Goal: Information Seeking & Learning: Learn about a topic

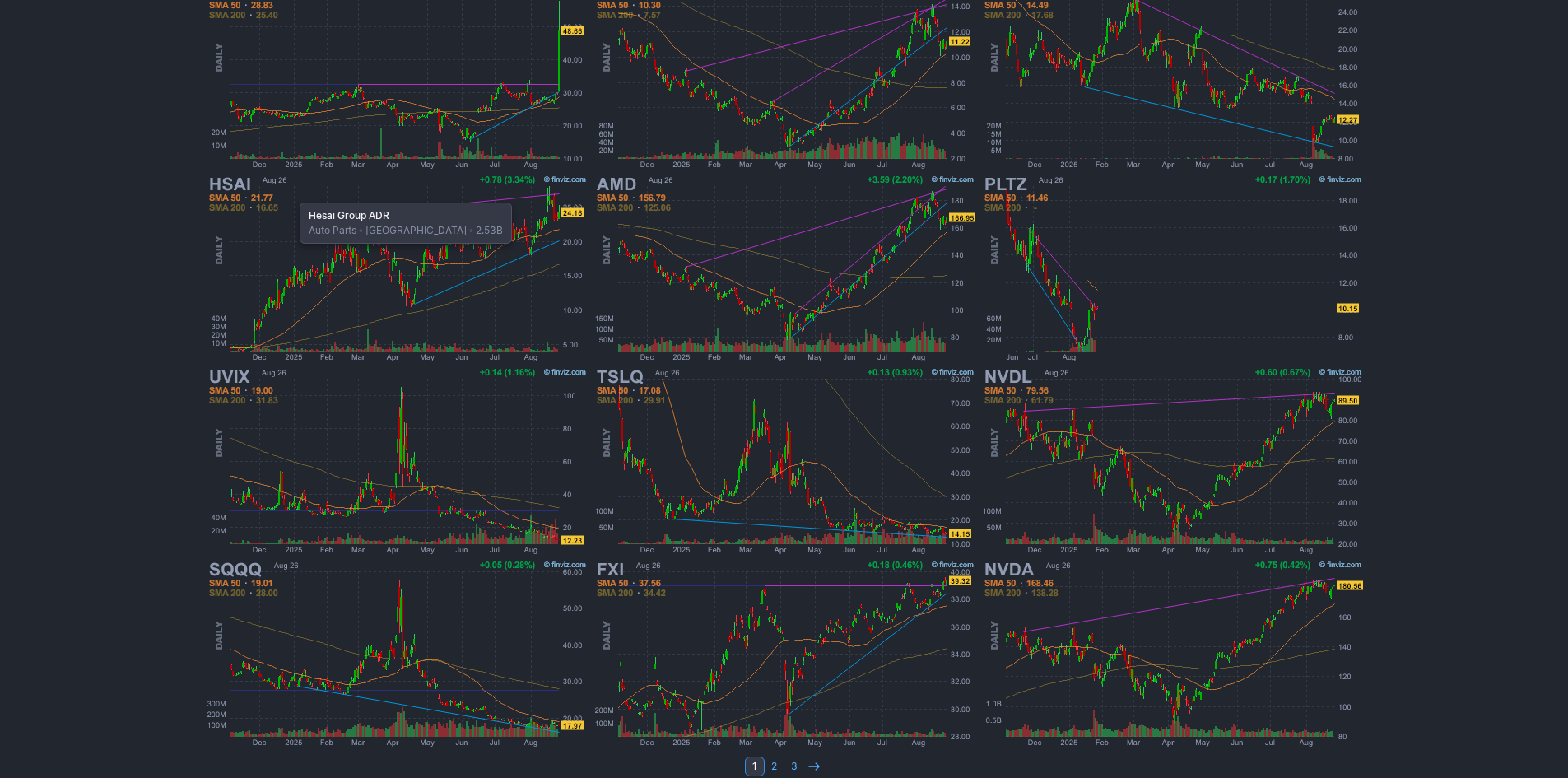
scroll to position [329, 0]
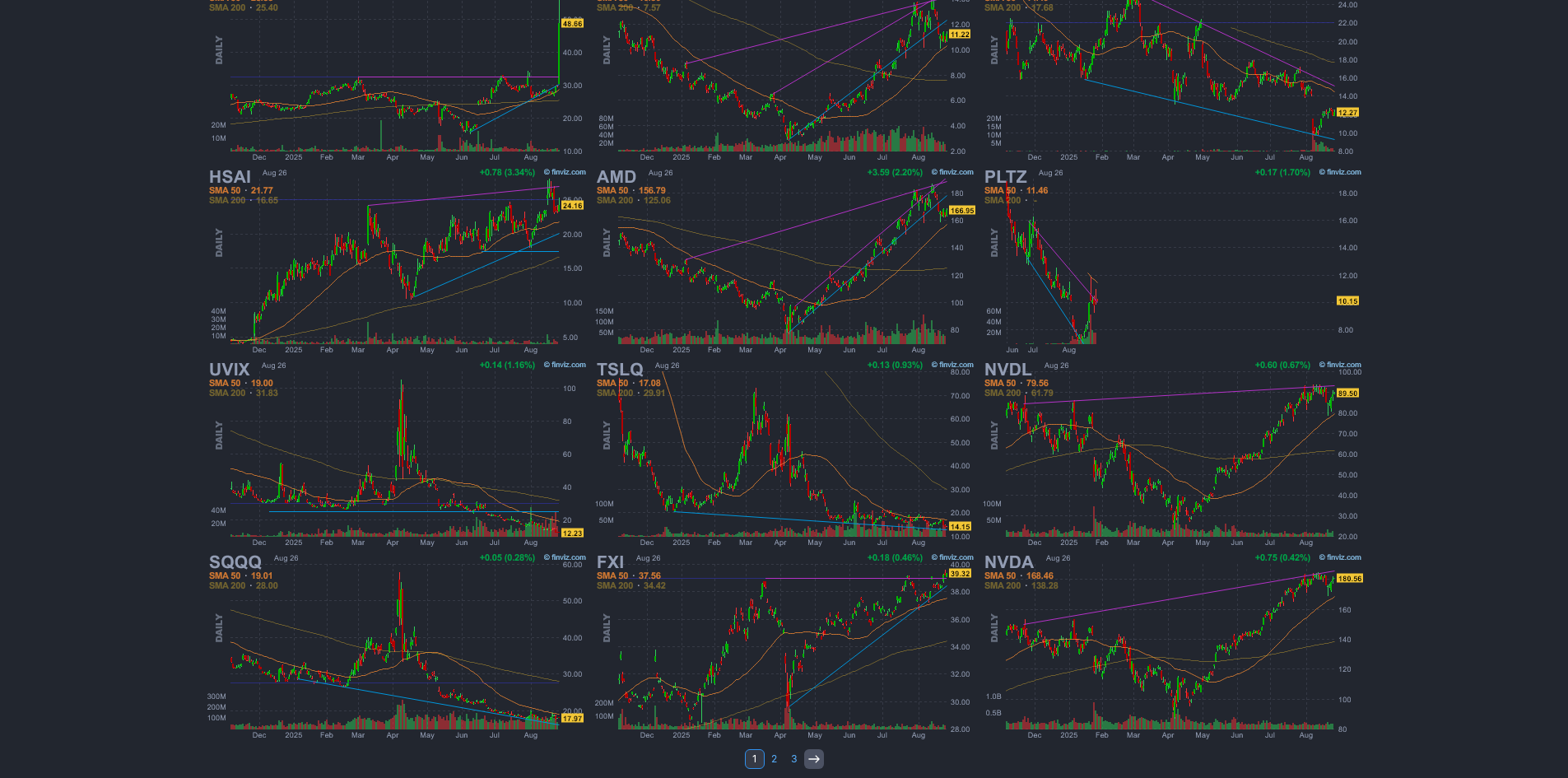
click at [815, 763] on icon at bounding box center [814, 759] width 13 height 13
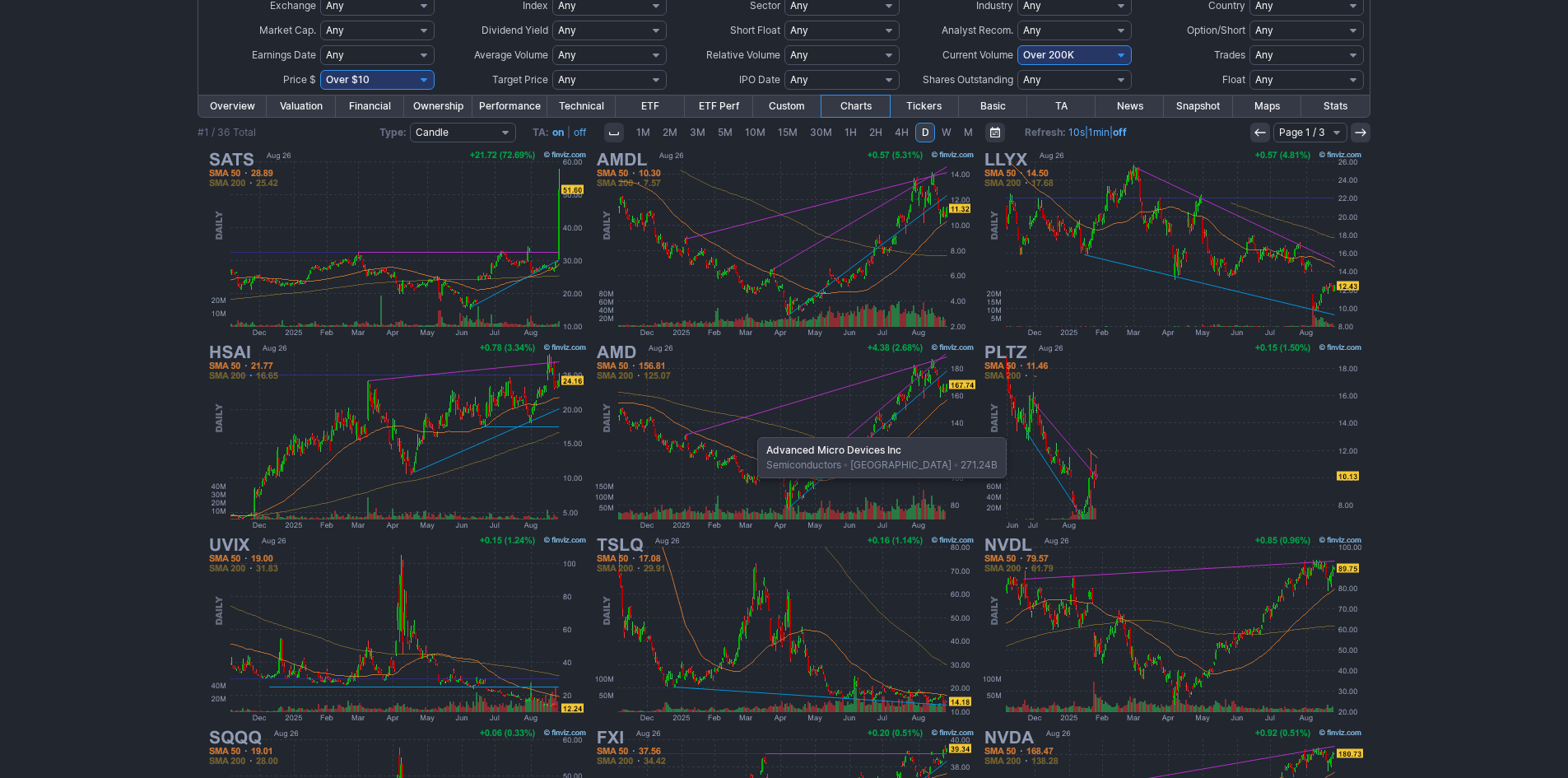
scroll to position [82, 0]
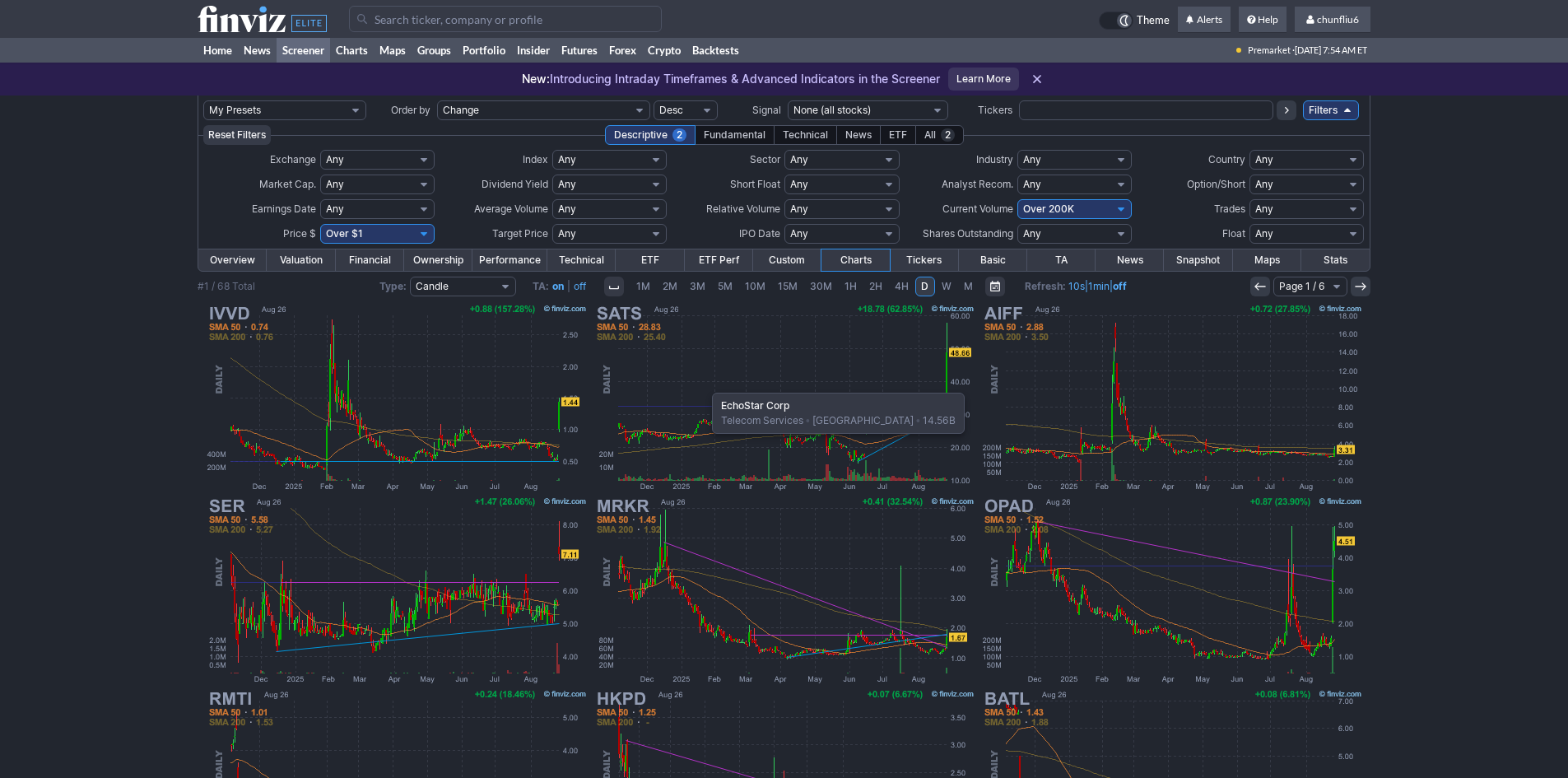
click at [704, 384] on img at bounding box center [784, 398] width 385 height 193
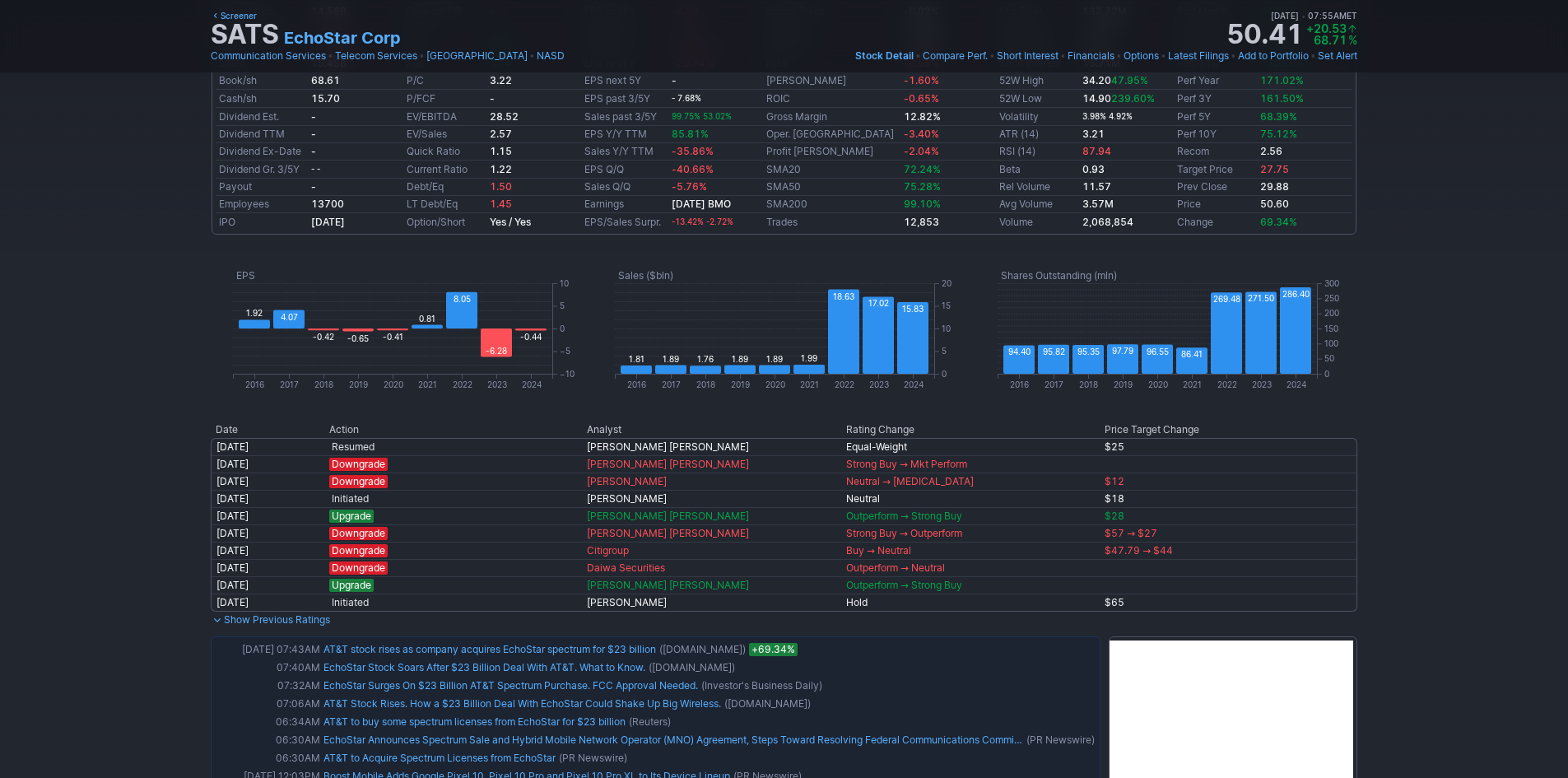
scroll to position [741, 0]
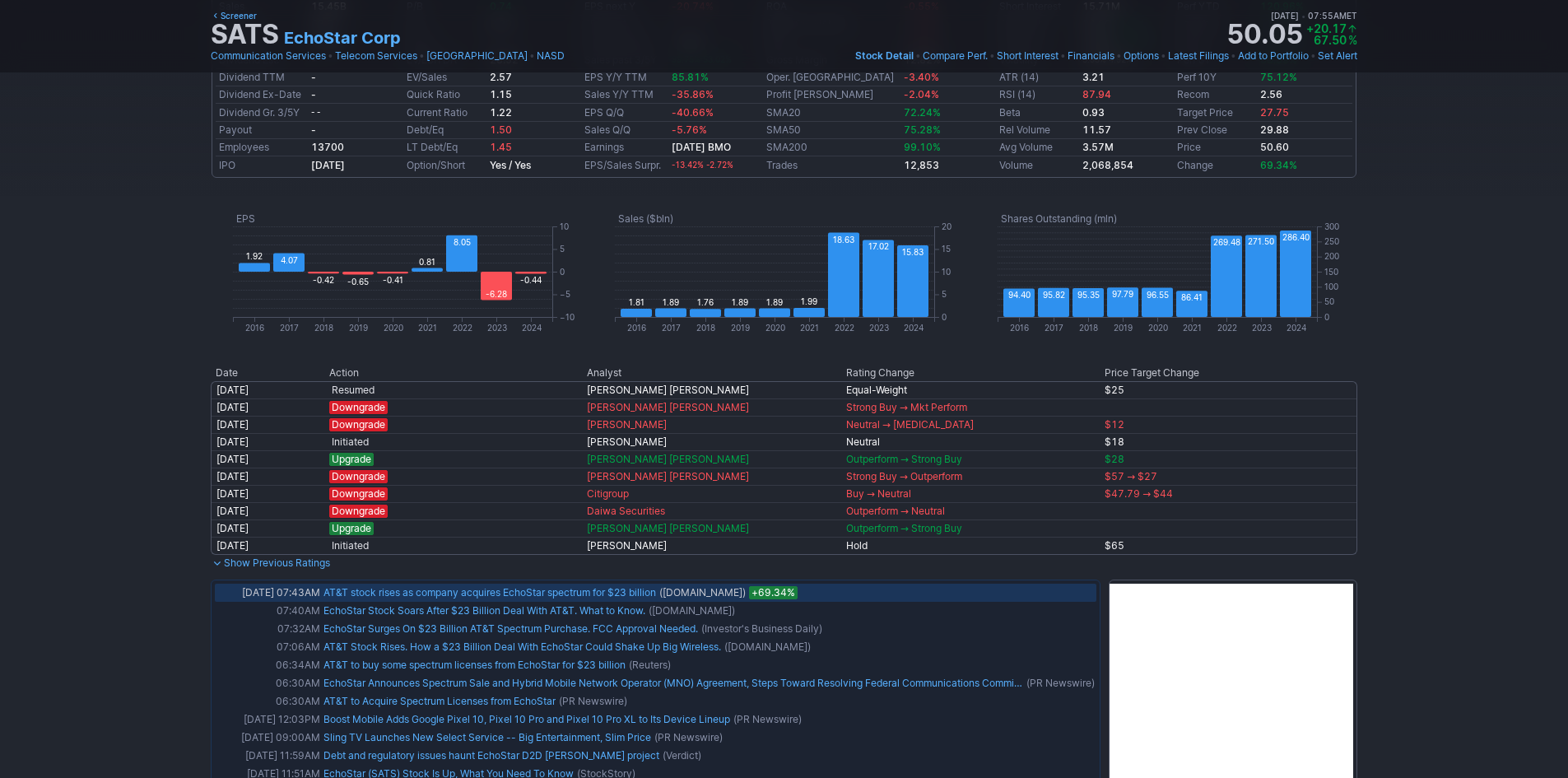
click at [518, 599] on div "AT&T stock rises as company acquires EchoStar spectrum for $23 billion" at bounding box center [490, 592] width 333 height 16
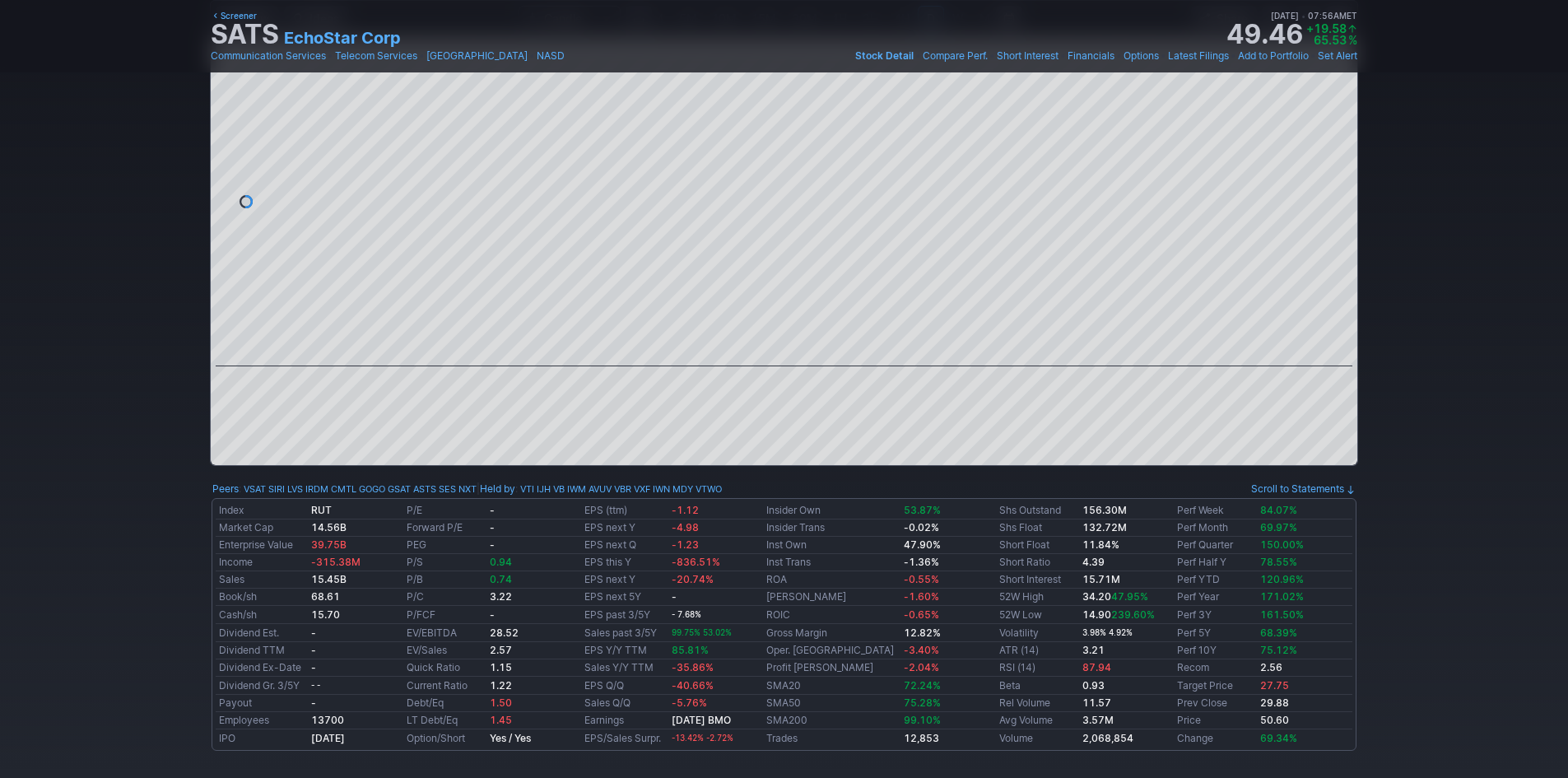
scroll to position [82, 0]
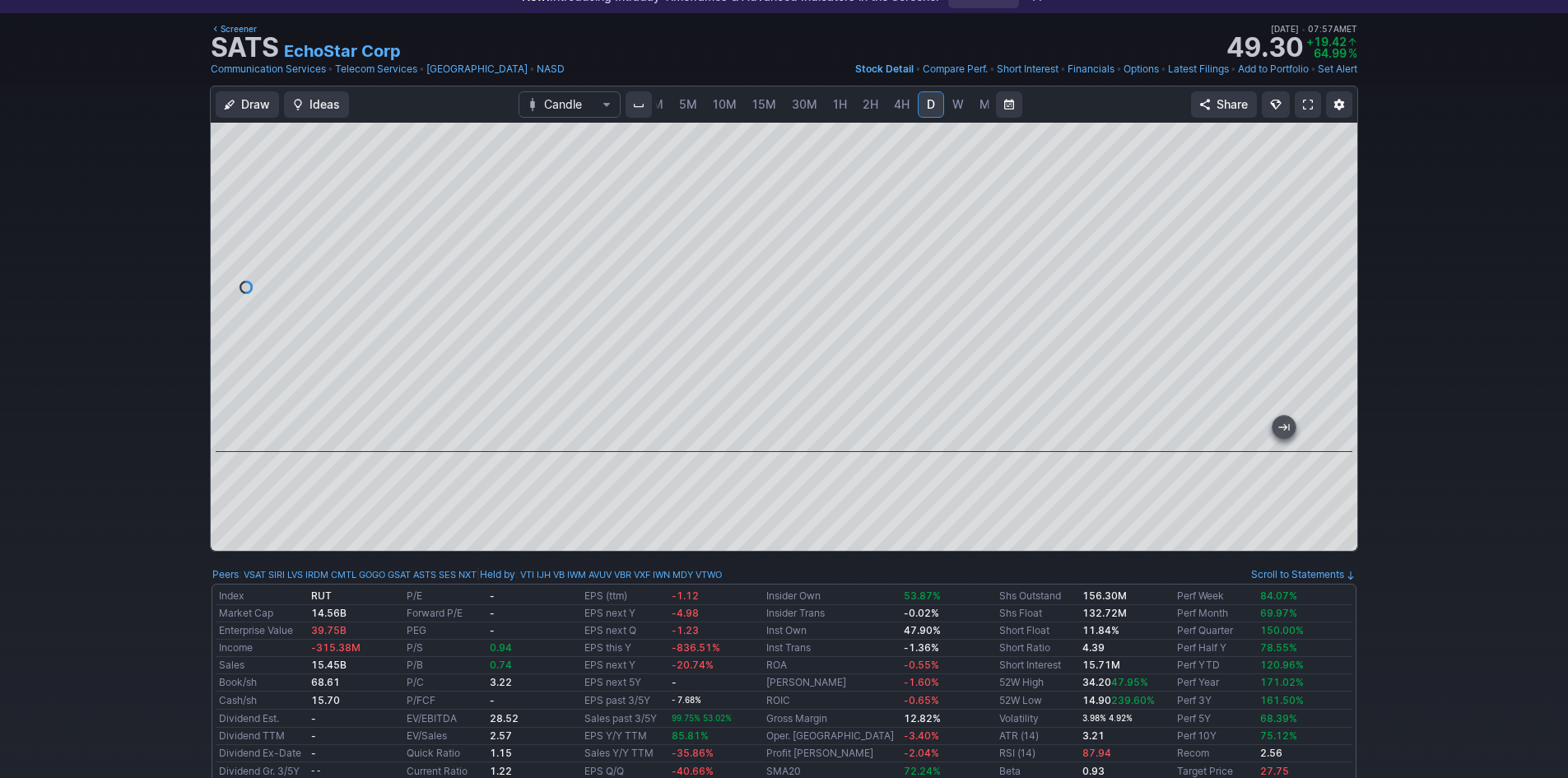
click at [688, 102] on span "5M" at bounding box center [688, 103] width 18 height 14
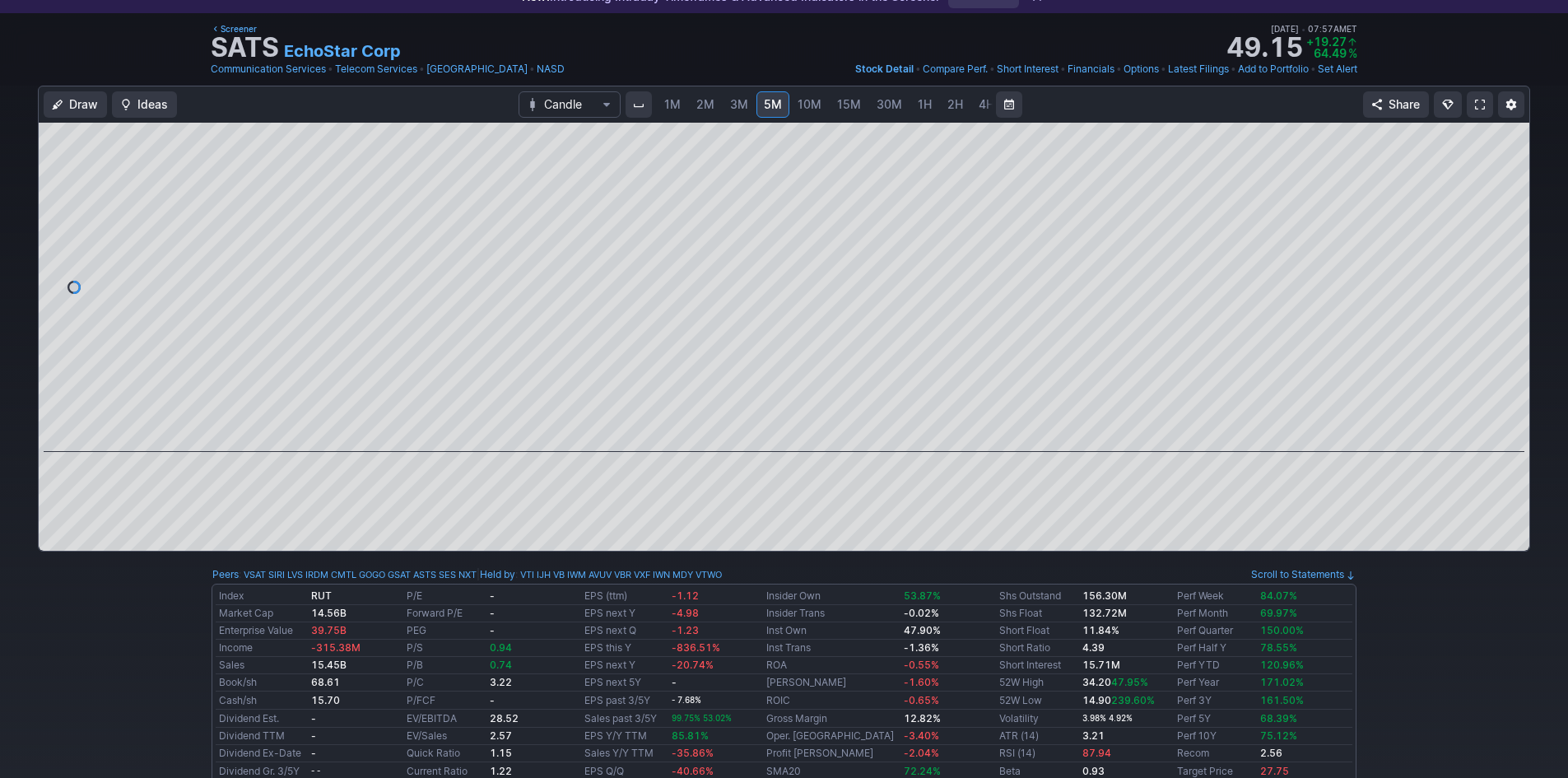
click at [677, 107] on span "1M" at bounding box center [673, 103] width 16 height 14
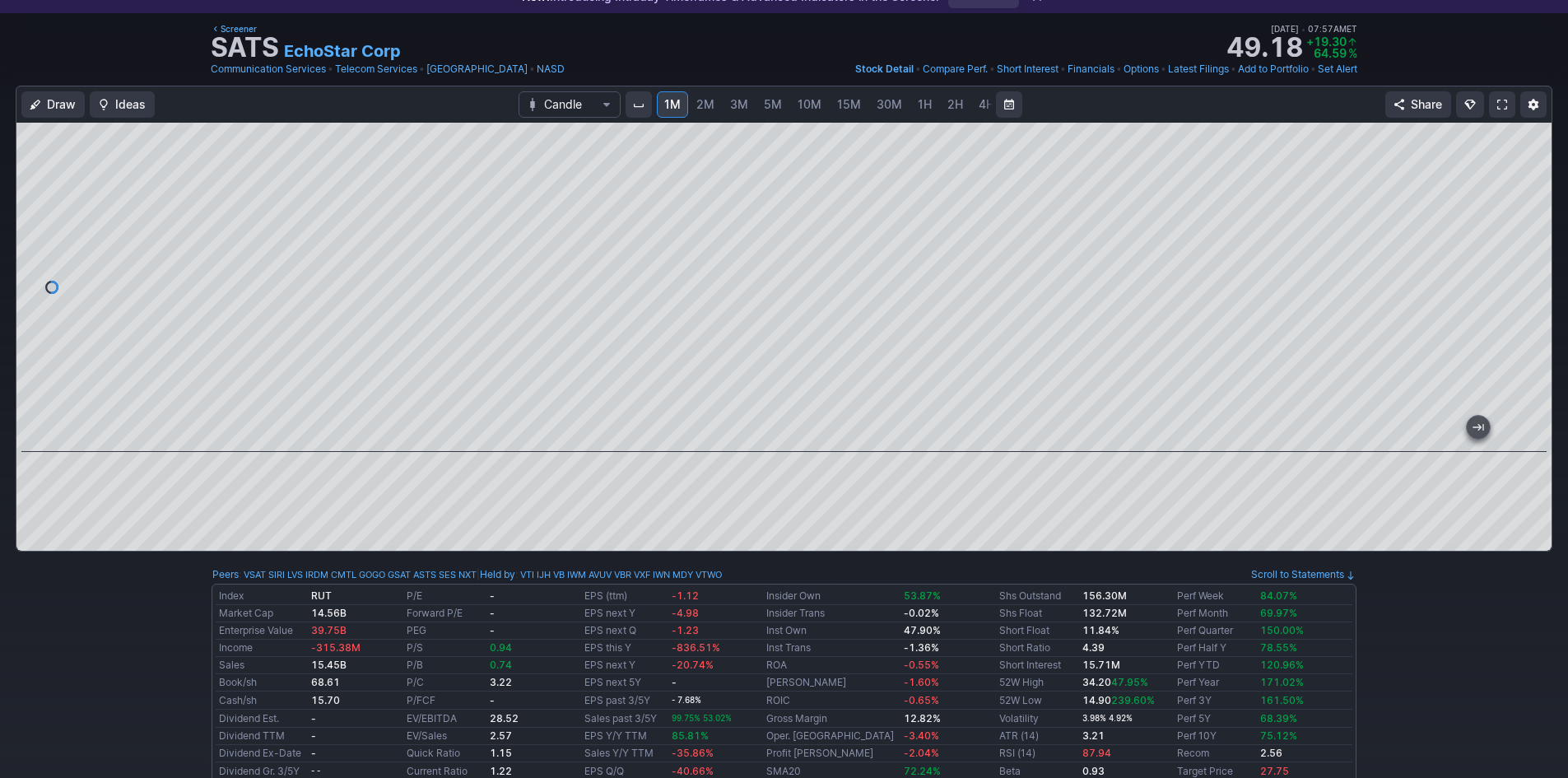
drag, startPoint x: 1533, startPoint y: 170, endPoint x: 1526, endPoint y: 212, distance: 42.6
click at [1526, 212] on div at bounding box center [1534, 282] width 35 height 288
click at [1499, 105] on span at bounding box center [1502, 104] width 10 height 13
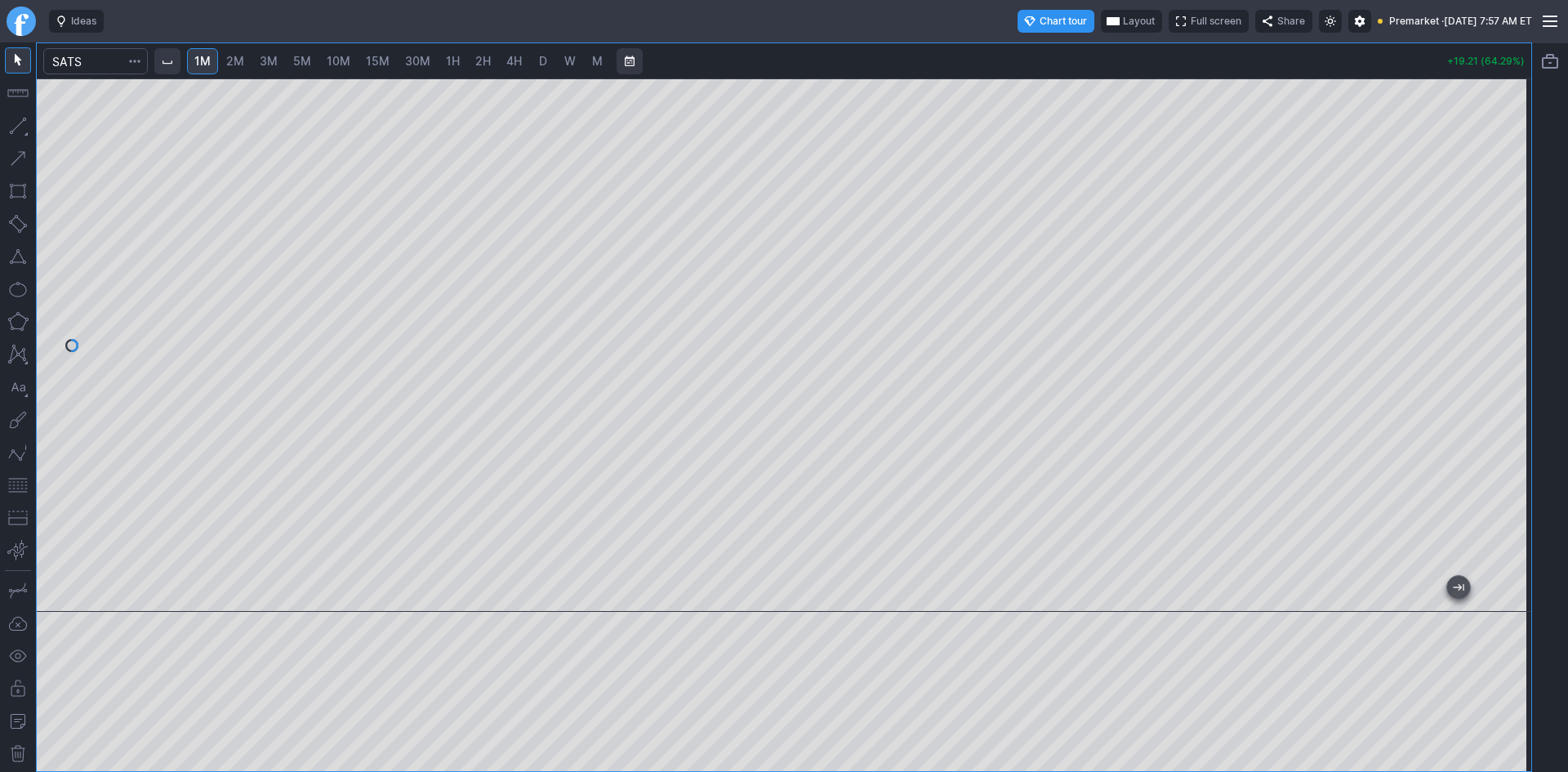
click at [1495, 267] on div at bounding box center [784, 345] width 1495 height 533
drag, startPoint x: 24, startPoint y: 491, endPoint x: 37, endPoint y: 485, distance: 14.3
click at [24, 490] on button "button" at bounding box center [17, 484] width 26 height 26
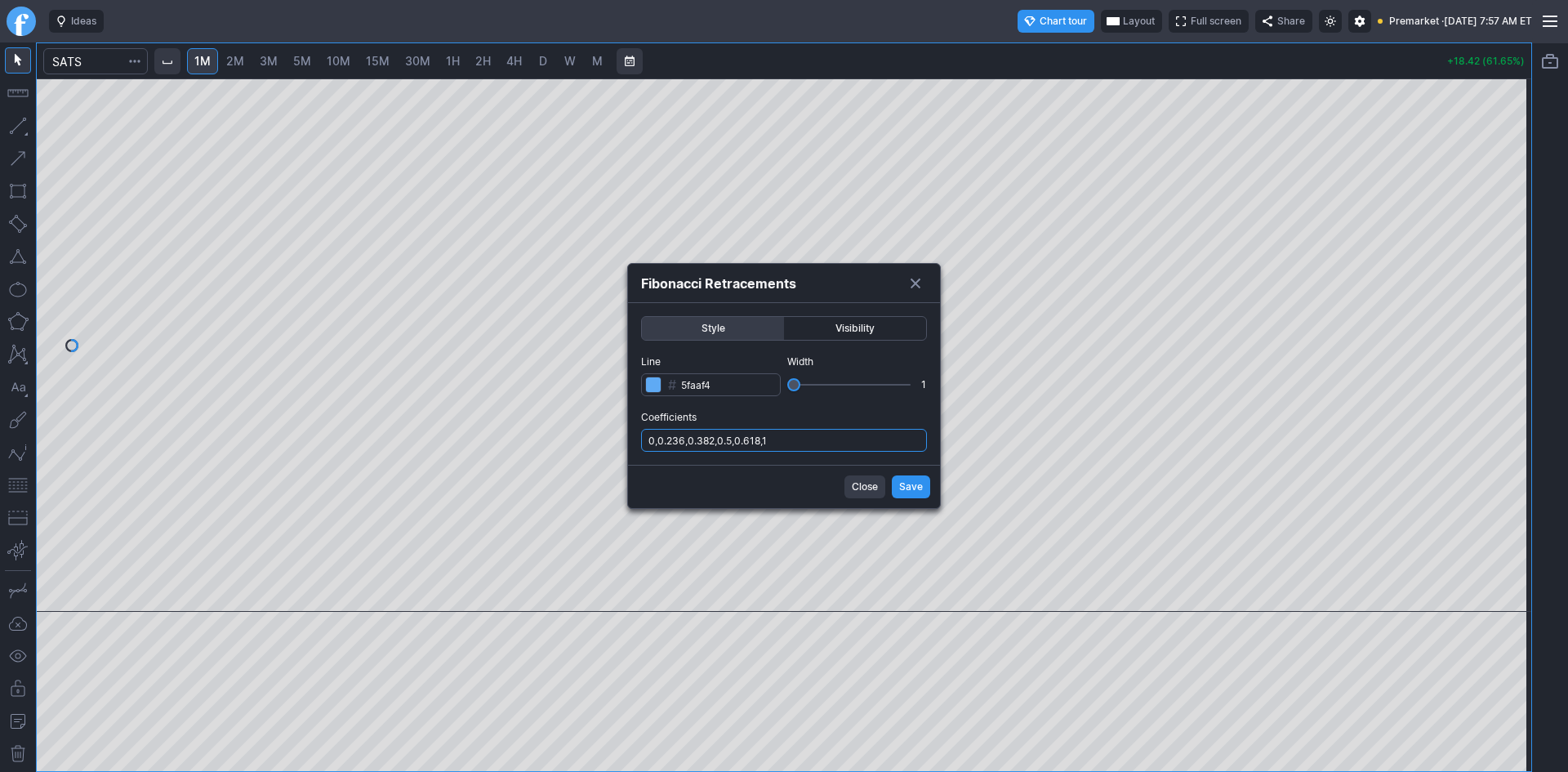
click at [830, 445] on input "0,0.236,0.382,0.5,0.618,1" at bounding box center [784, 440] width 286 height 23
type input "0,0.236,0.382,0.5,0.618,1,.786"
click at [898, 480] on button "Save" at bounding box center [911, 486] width 38 height 23
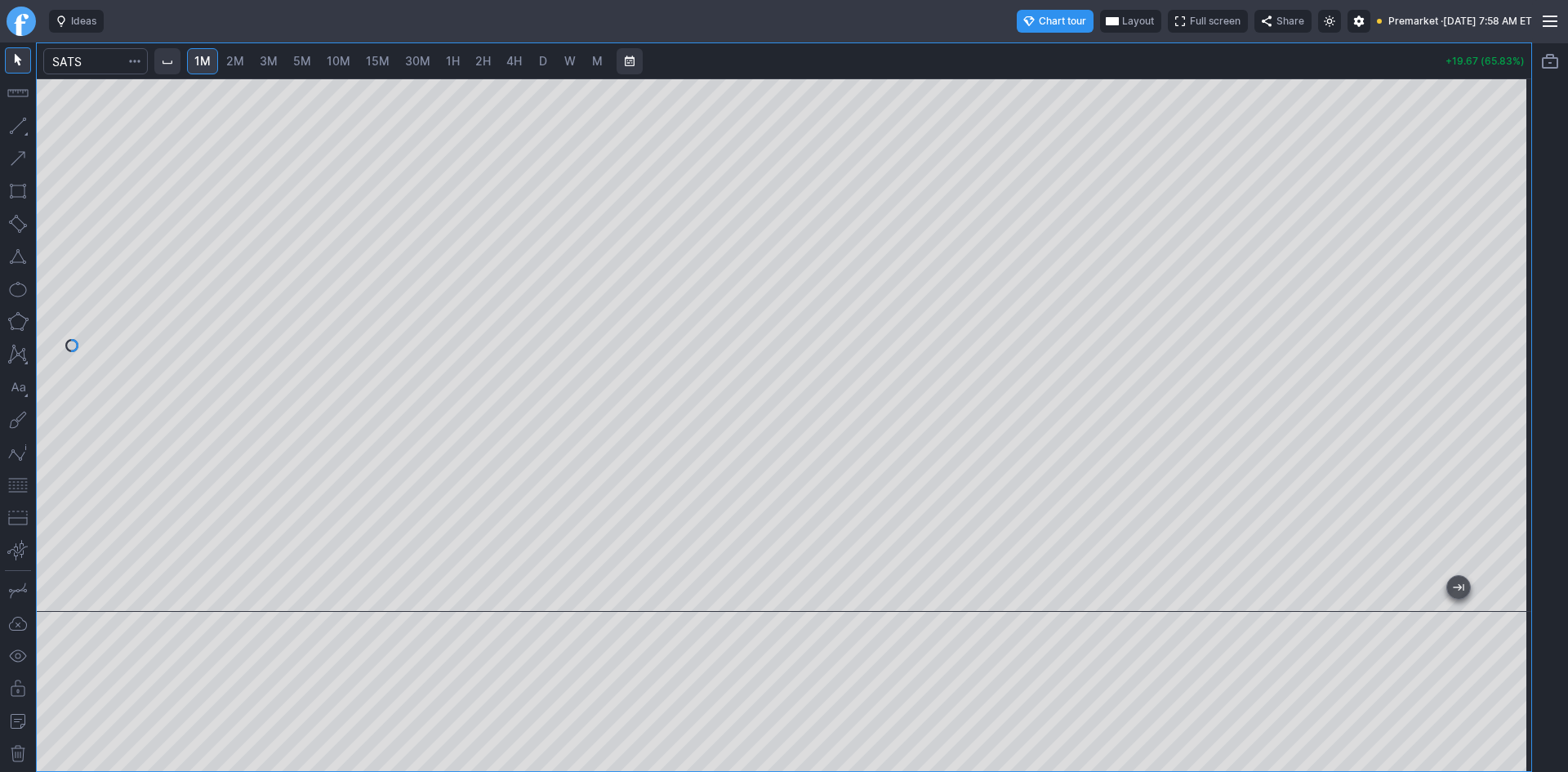
click at [1122, 16] on span "Layout" at bounding box center [1137, 21] width 32 height 16
click at [1060, 54] on button "Layout" at bounding box center [1056, 53] width 23 height 23
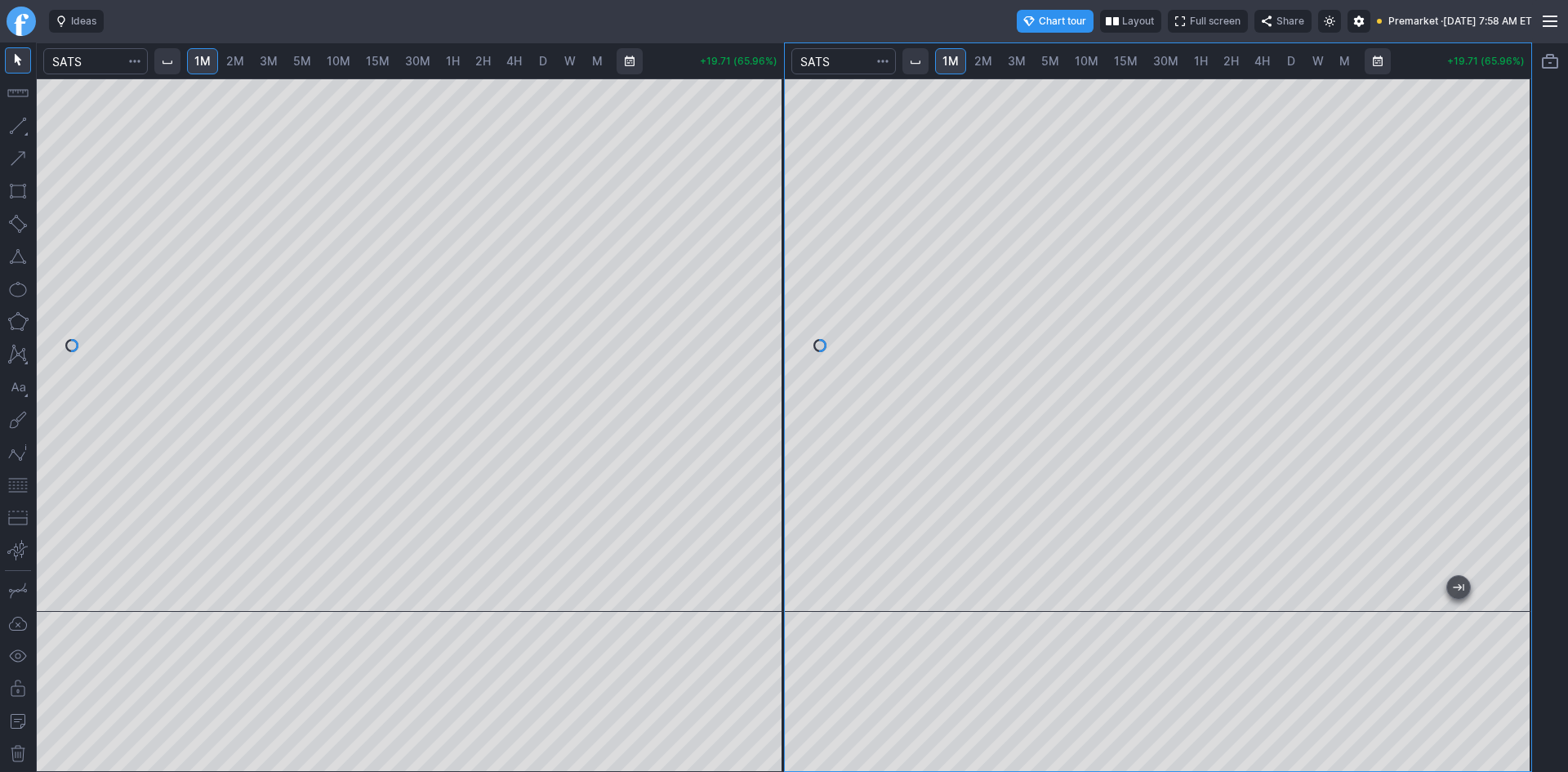
click at [1077, 59] on span "10M" at bounding box center [1086, 60] width 24 height 14
click at [1490, 282] on div at bounding box center [1158, 345] width 747 height 533
click at [1280, 64] on link "D" at bounding box center [1290, 61] width 26 height 26
drag, startPoint x: 1516, startPoint y: 198, endPoint x: 1525, endPoint y: 374, distance: 176.2
click at [1525, 374] on div at bounding box center [1514, 340] width 34 height 493
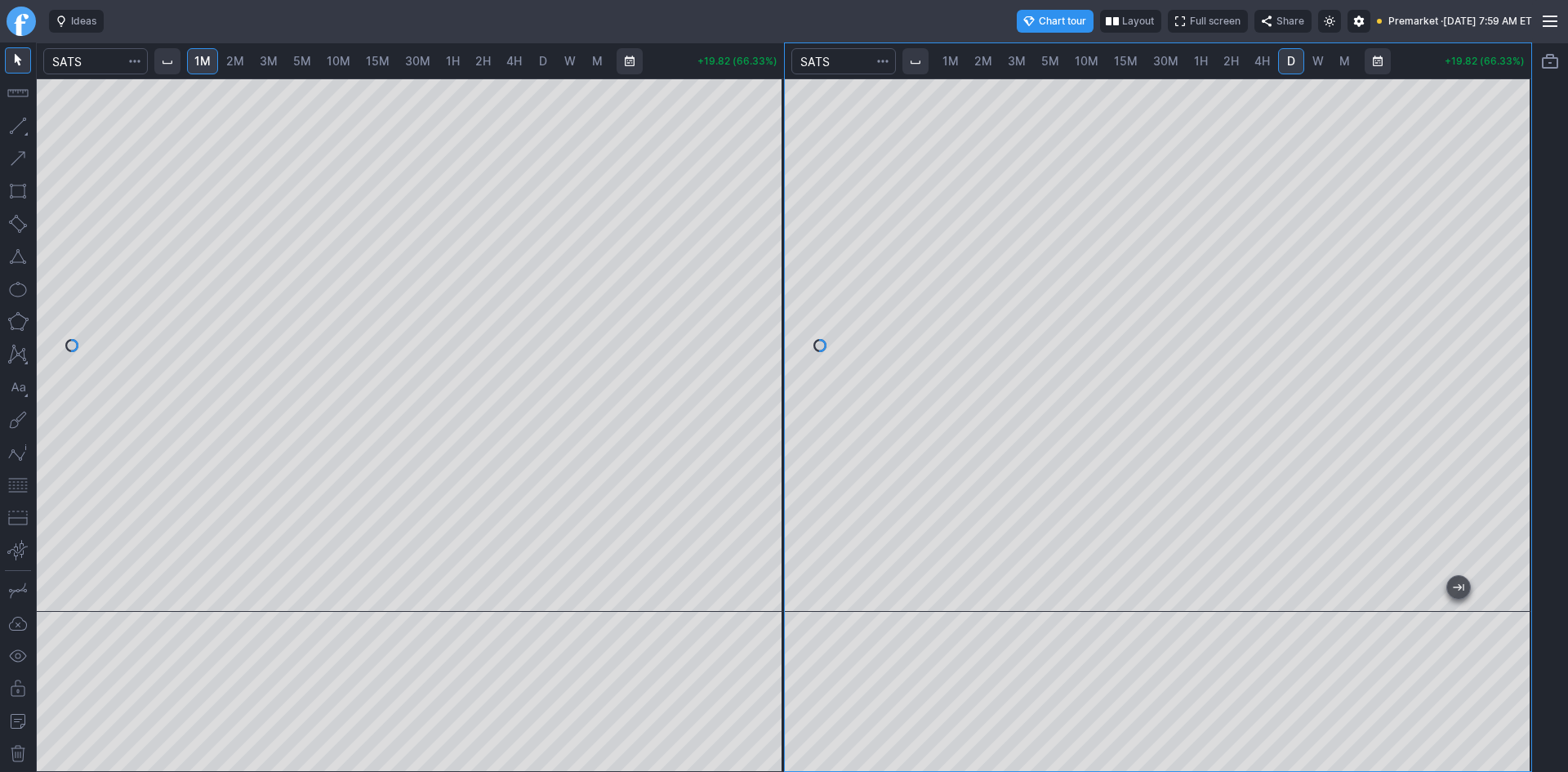
drag, startPoint x: 1338, startPoint y: 594, endPoint x: 1567, endPoint y: 498, distance: 248.3
click at [1567, 498] on div "1M 2M 3M 5M 10M 15M 30M 1H 2H 4H D W M +19.82 (66.33%) 1M 2M 3M 5M 10M 15M 30M …" at bounding box center [784, 407] width 1568 height 729
click at [15, 480] on button "button" at bounding box center [17, 484] width 26 height 26
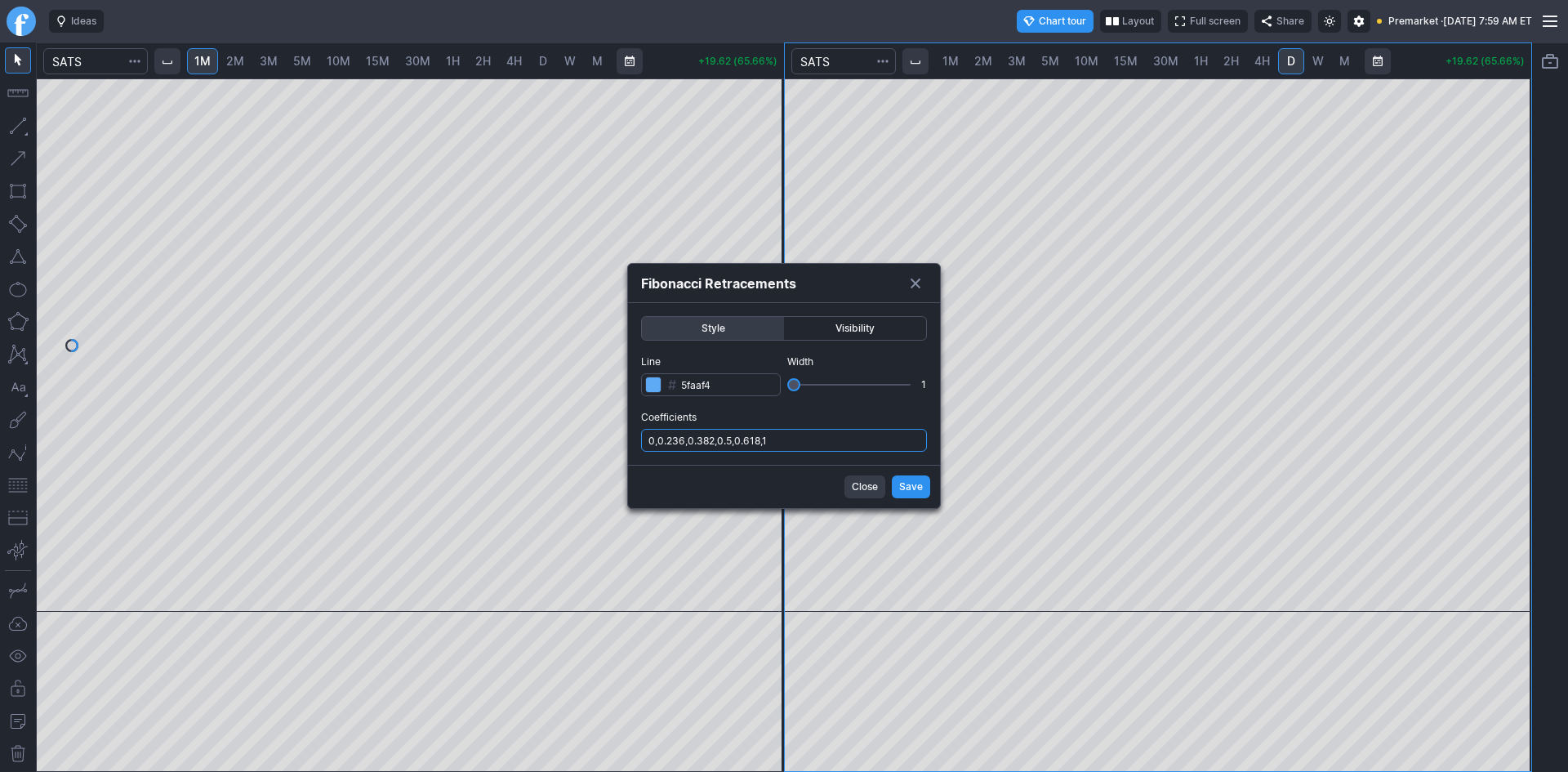
click at [836, 431] on input "0,0.236,0.382,0.5,0.618,1" at bounding box center [784, 440] width 286 height 23
type input "0,0.236,0.382,0.5,0.618,1,.786"
click at [903, 477] on button "Save" at bounding box center [911, 486] width 38 height 23
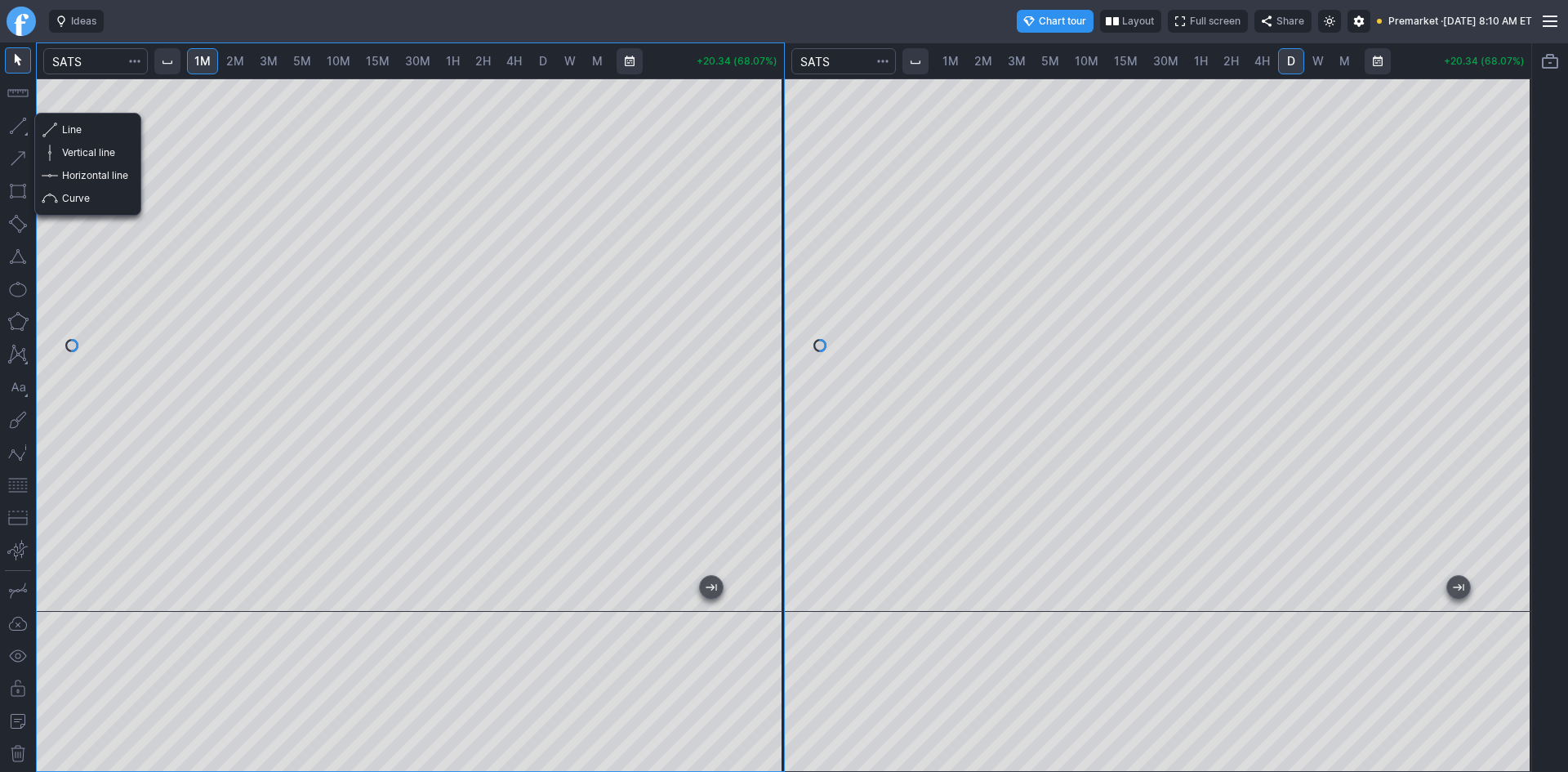
click at [15, 126] on button "button" at bounding box center [17, 125] width 26 height 26
click at [20, 120] on button "button" at bounding box center [17, 125] width 26 height 26
click at [70, 172] on span "Horizontal line" at bounding box center [94, 176] width 66 height 16
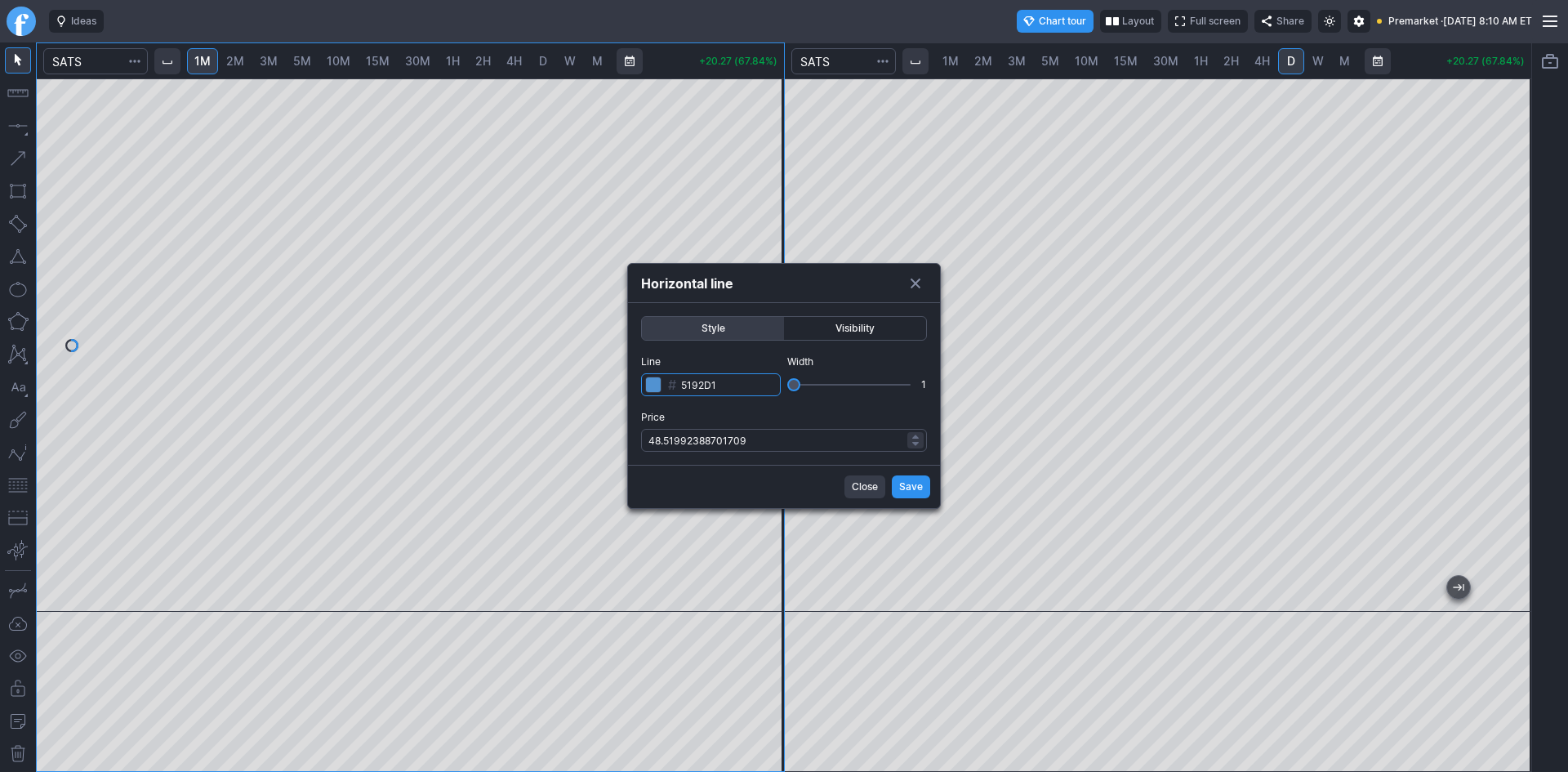
click at [725, 382] on input "5192D1" at bounding box center [711, 384] width 140 height 23
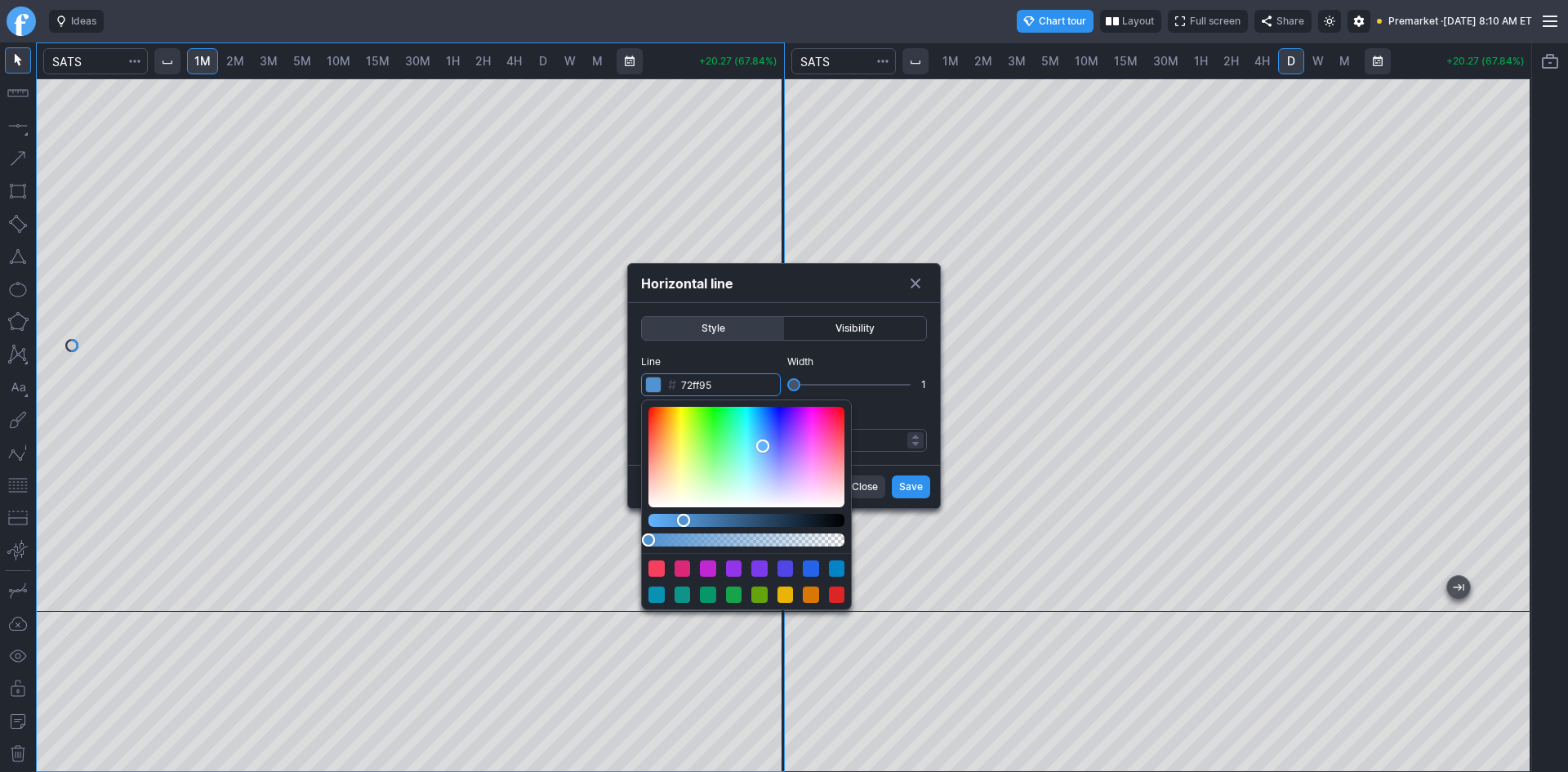
type input "70ff94"
click at [722, 451] on div "Color" at bounding box center [746, 456] width 196 height 101
drag, startPoint x: 914, startPoint y: 488, endPoint x: 902, endPoint y: 484, distance: 12.6
click at [914, 488] on form "Style Visibility Line # 70ff94 Width 1 Price 48.51992388701709 Close Save" at bounding box center [784, 406] width 312 height 205
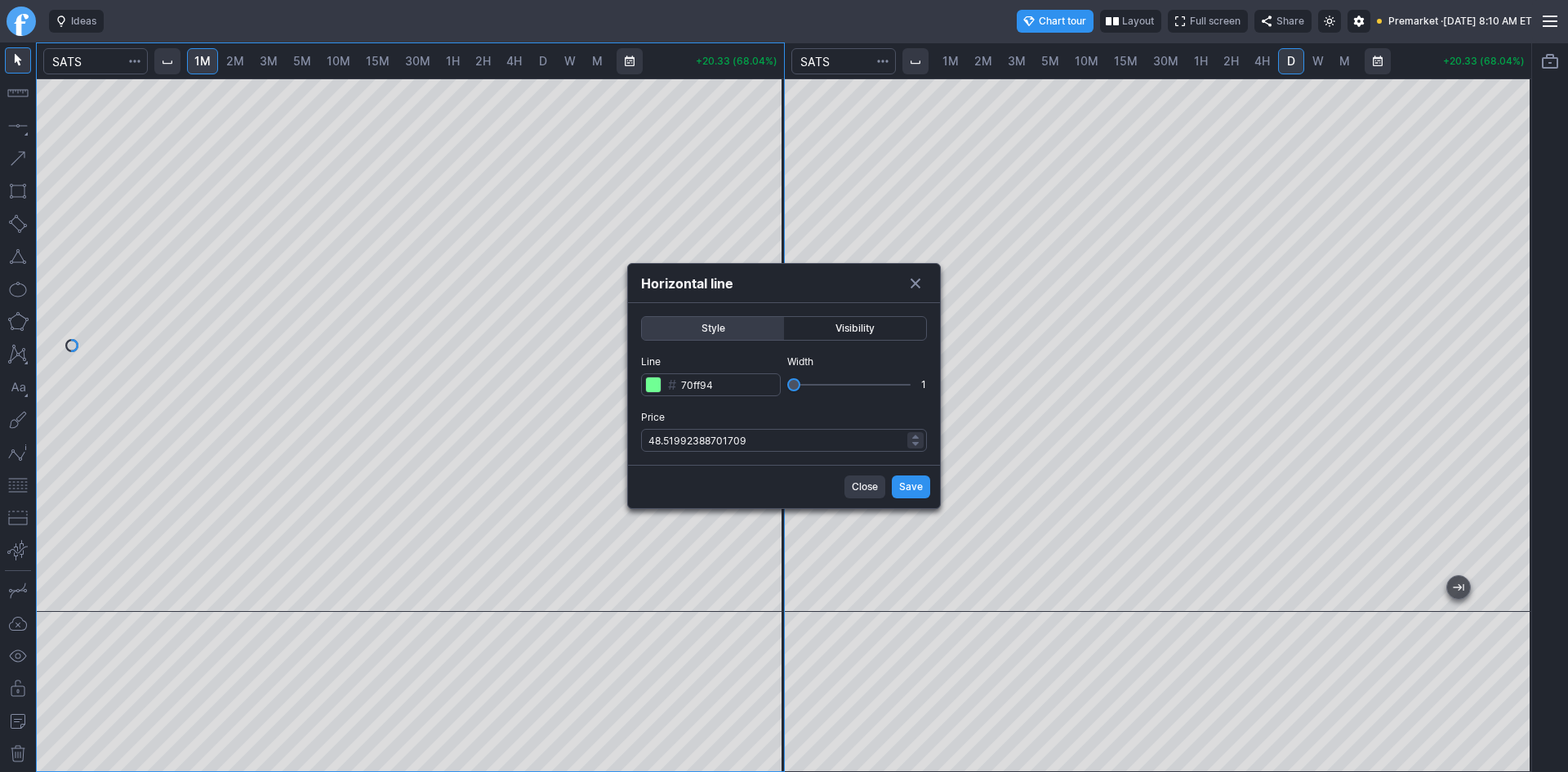
click at [916, 285] on button "Horizontal line" at bounding box center [915, 283] width 23 height 23
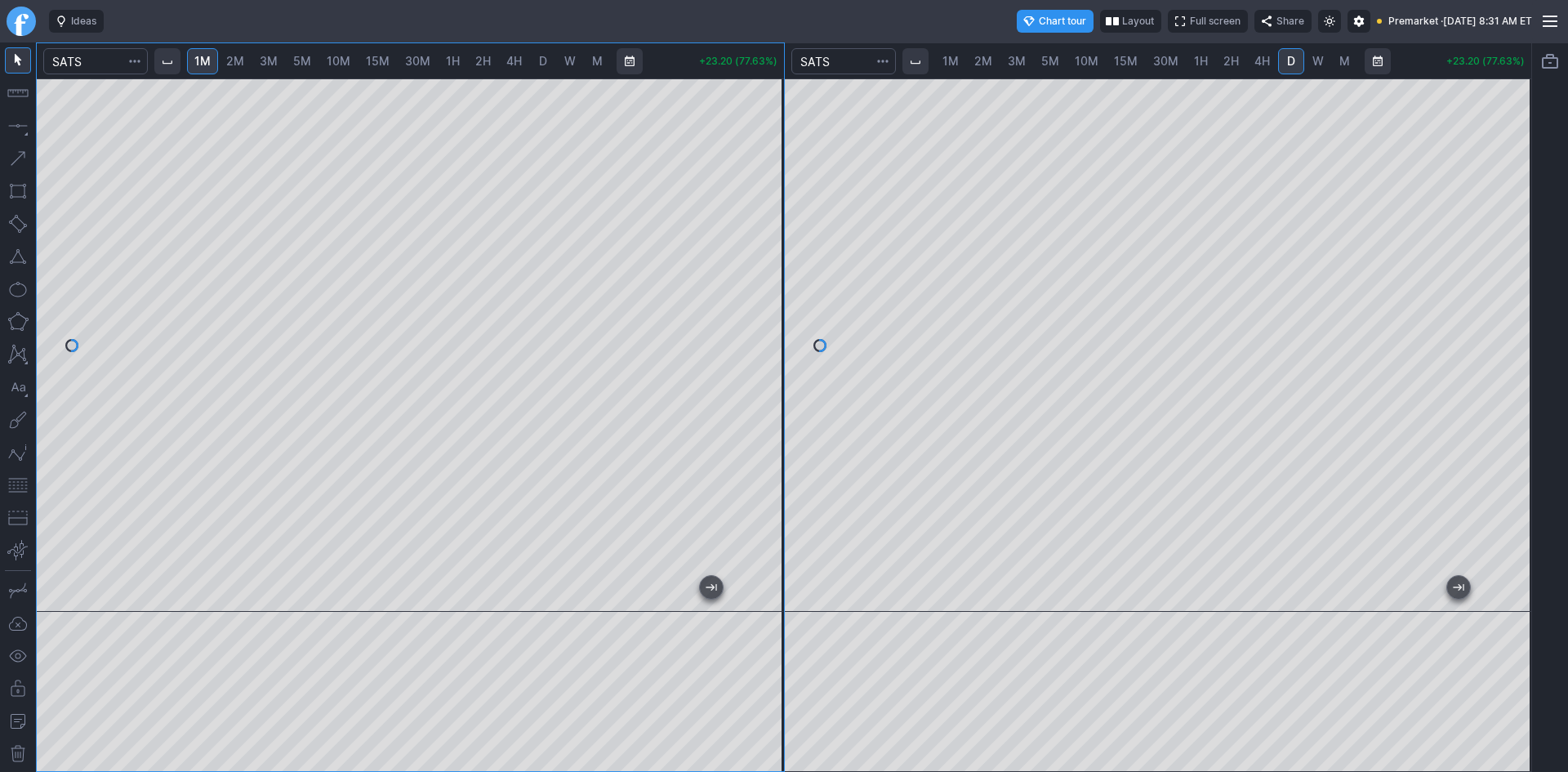
click at [22, 487] on button "button" at bounding box center [17, 484] width 26 height 26
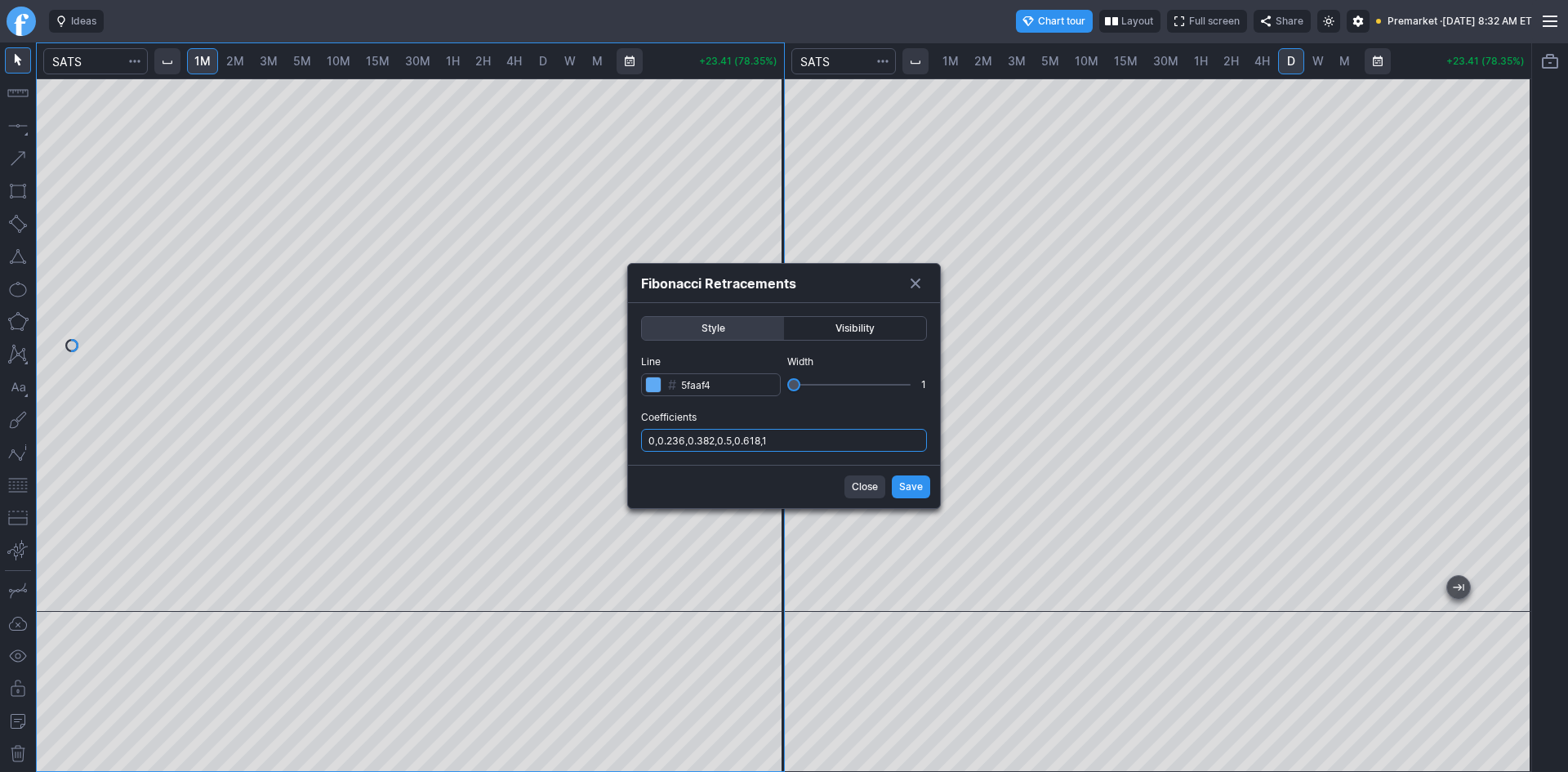
click at [803, 445] on input "0,0.236,0.382,0.5,0.618,1" at bounding box center [784, 440] width 286 height 23
type input "0,0.236,0.382,0.5,0.618,1,.786"
click at [922, 490] on span "Save" at bounding box center [911, 487] width 24 height 16
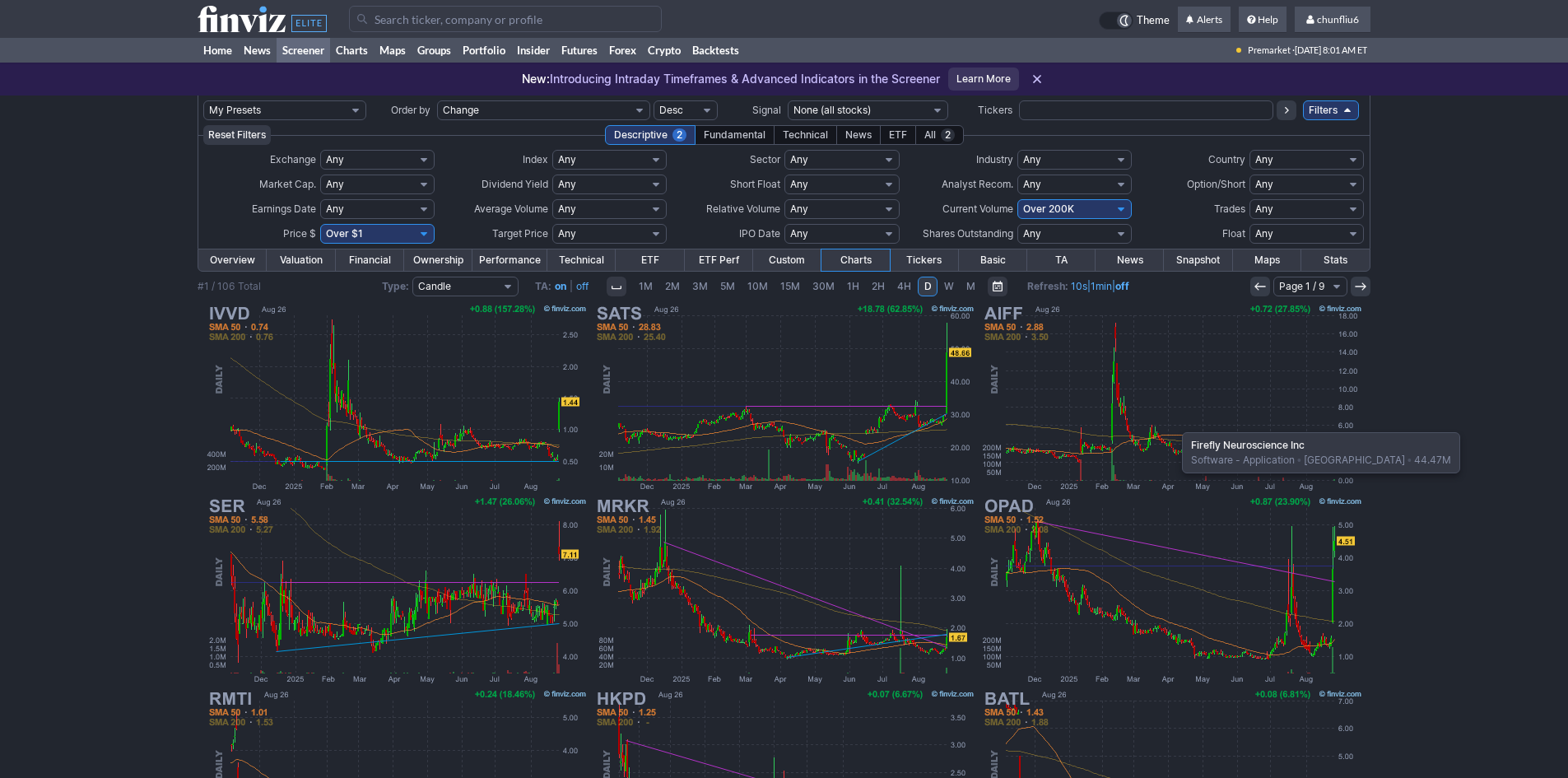
click at [1174, 424] on img at bounding box center [1171, 398] width 385 height 193
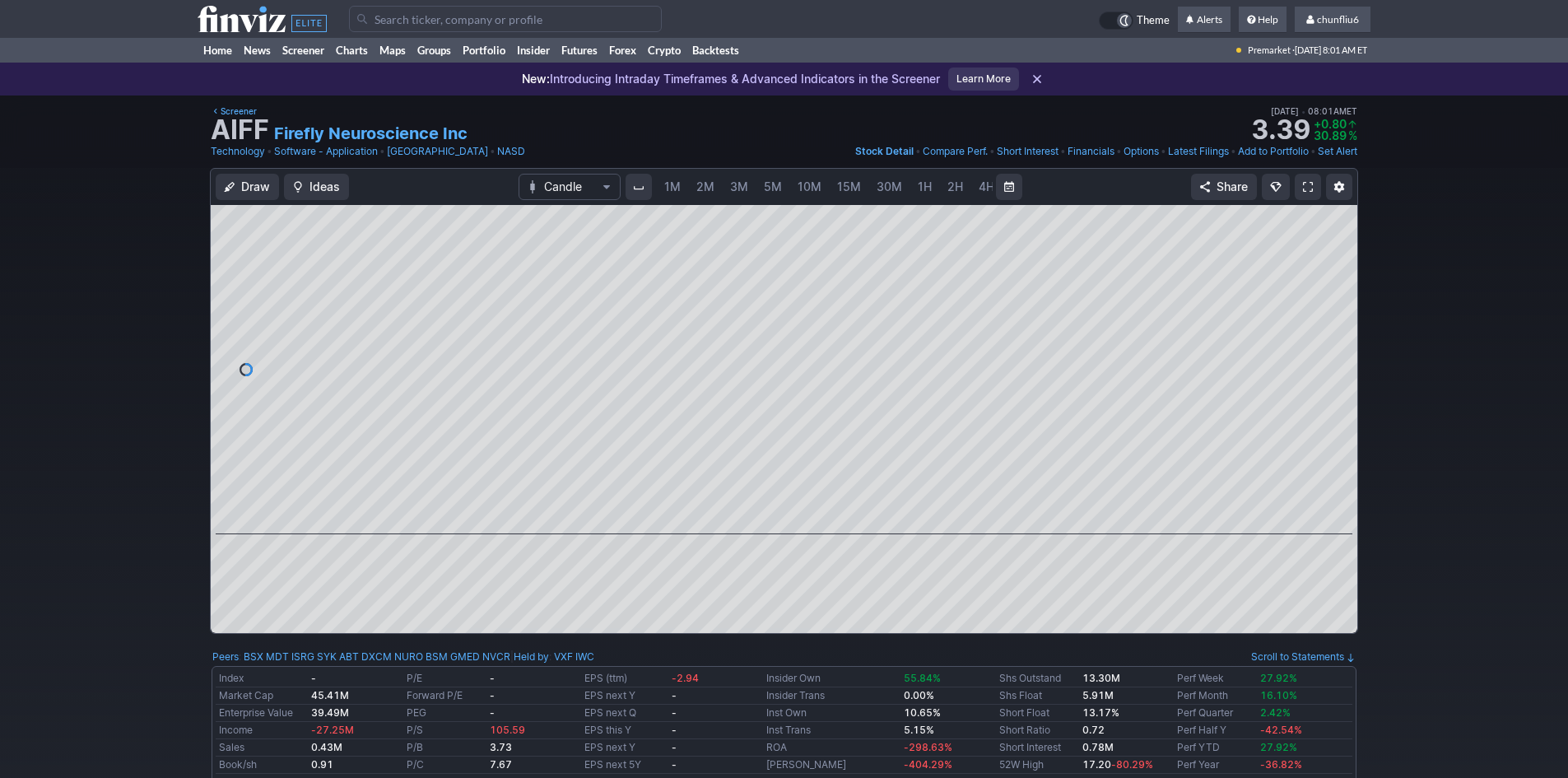
scroll to position [0, 89]
drag, startPoint x: 1334, startPoint y: 432, endPoint x: 1327, endPoint y: 285, distance: 147.2
click at [1329, 281] on div at bounding box center [1340, 365] width 35 height 288
drag, startPoint x: 1349, startPoint y: 416, endPoint x: 1329, endPoint y: 302, distance: 115.7
click at [1329, 302] on div at bounding box center [1340, 365] width 35 height 288
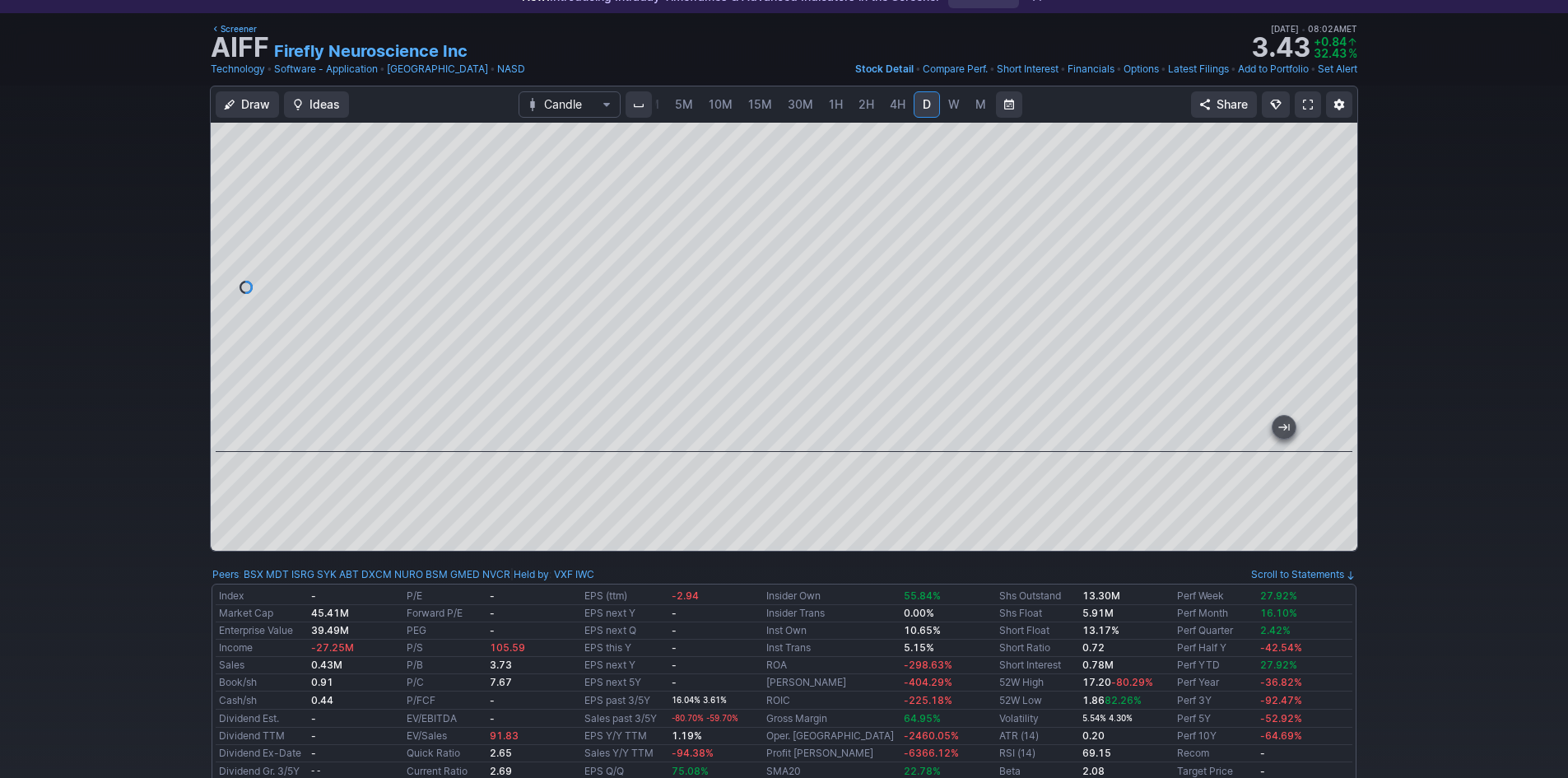
scroll to position [0, 0]
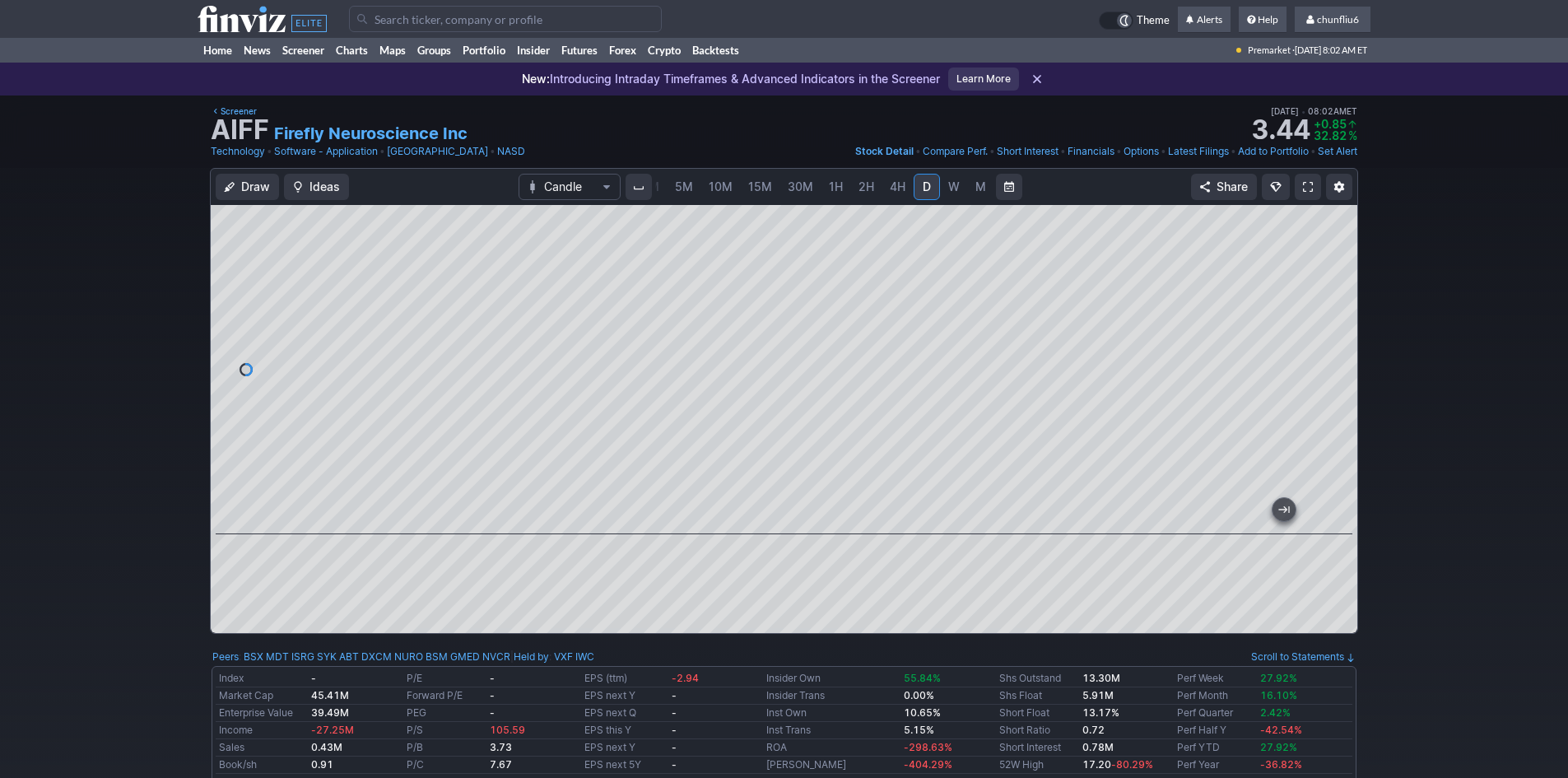
click at [1308, 188] on span at bounding box center [1307, 187] width 10 height 13
click at [389, 21] on input "Search" at bounding box center [506, 18] width 313 height 27
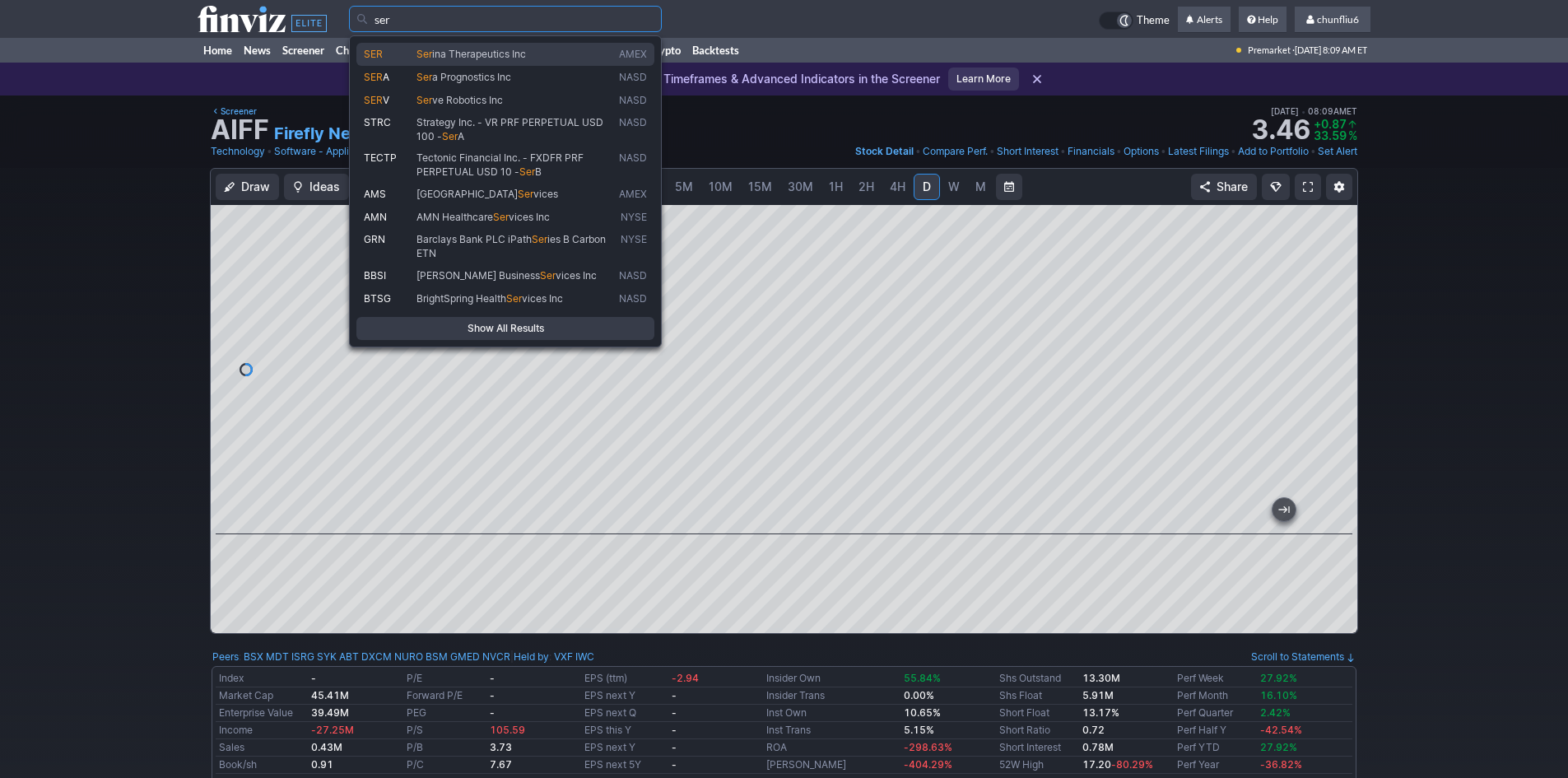
click at [376, 54] on span "SER" at bounding box center [373, 54] width 19 height 13
type input "SER"
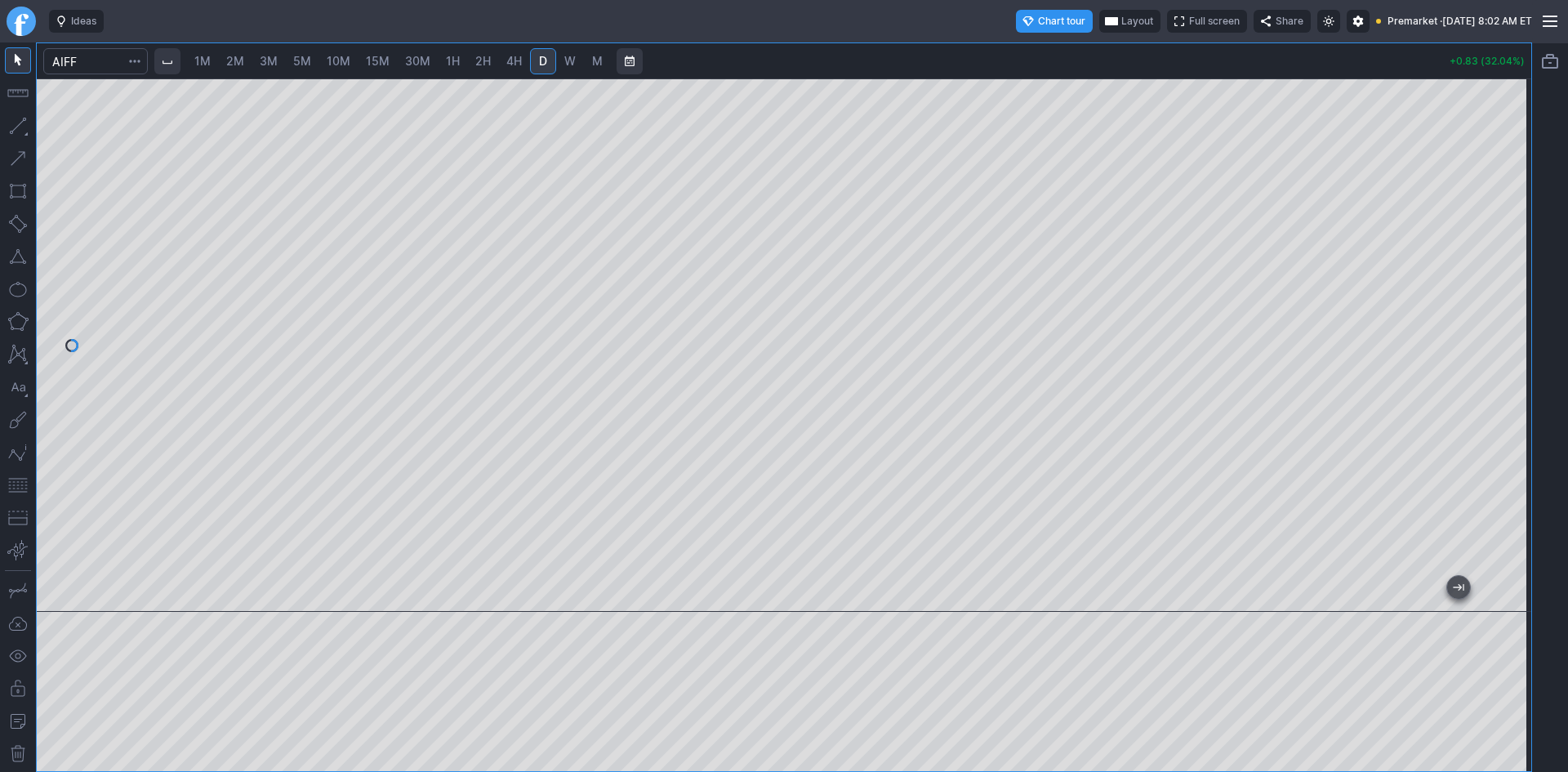
click at [1121, 19] on span "Layout" at bounding box center [1136, 21] width 32 height 16
click at [1058, 58] on button "Layout" at bounding box center [1055, 53] width 23 height 23
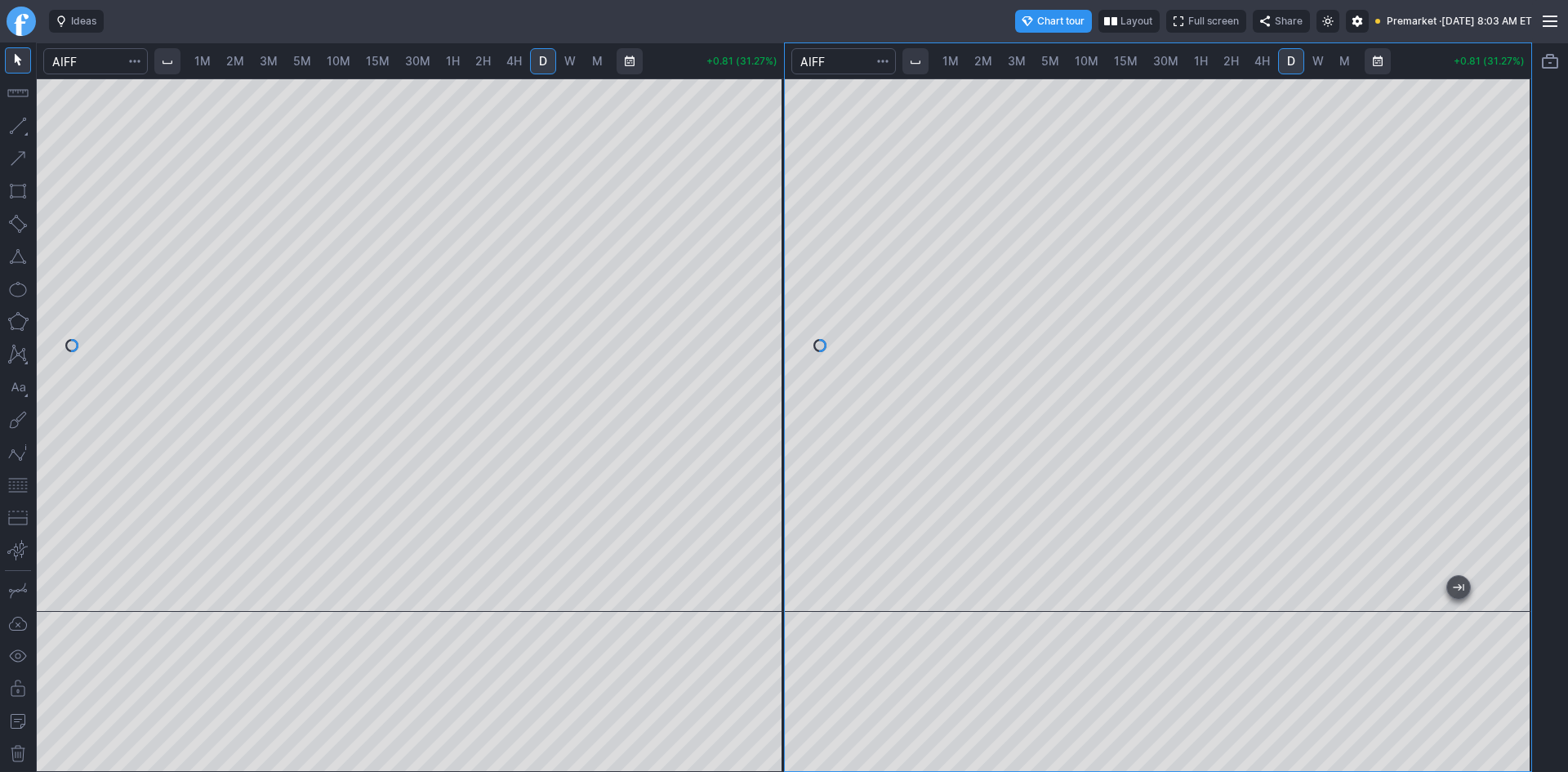
drag, startPoint x: 1507, startPoint y: 318, endPoint x: 1501, endPoint y: 363, distance: 45.4
click at [1501, 363] on div at bounding box center [1514, 340] width 34 height 493
click at [20, 485] on button "button" at bounding box center [17, 484] width 26 height 26
click at [208, 68] on span "1M" at bounding box center [202, 62] width 16 height 16
drag, startPoint x: 765, startPoint y: 139, endPoint x: 761, endPoint y: 345, distance: 206.0
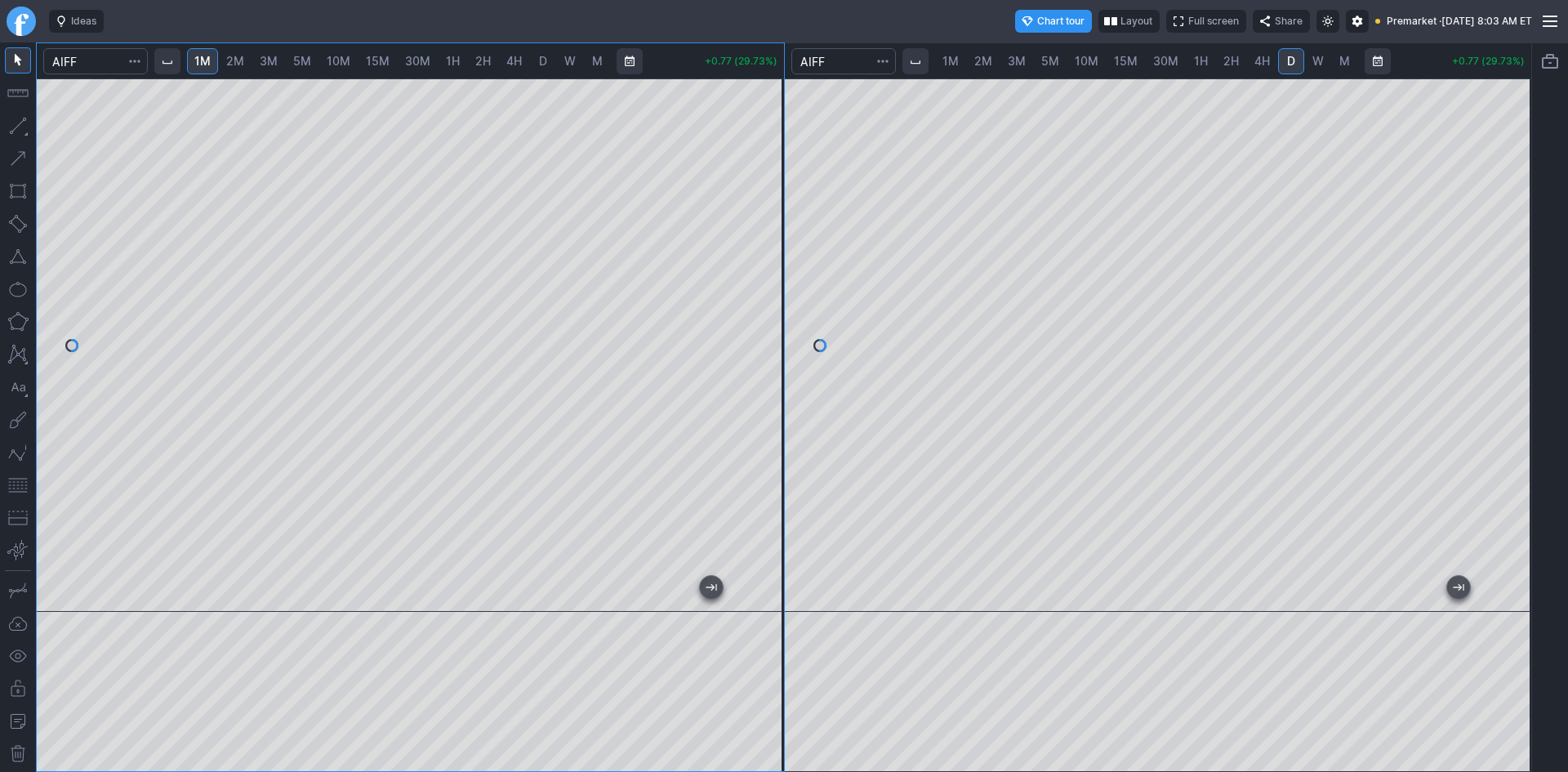
click at [784, 344] on div at bounding box center [767, 340] width 34 height 493
drag, startPoint x: 24, startPoint y: 490, endPoint x: 40, endPoint y: 474, distance: 22.6
click at [24, 488] on button "button" at bounding box center [17, 484] width 26 height 26
drag, startPoint x: 761, startPoint y: 210, endPoint x: 756, endPoint y: 276, distance: 66.2
click at [756, 275] on div at bounding box center [767, 340] width 34 height 493
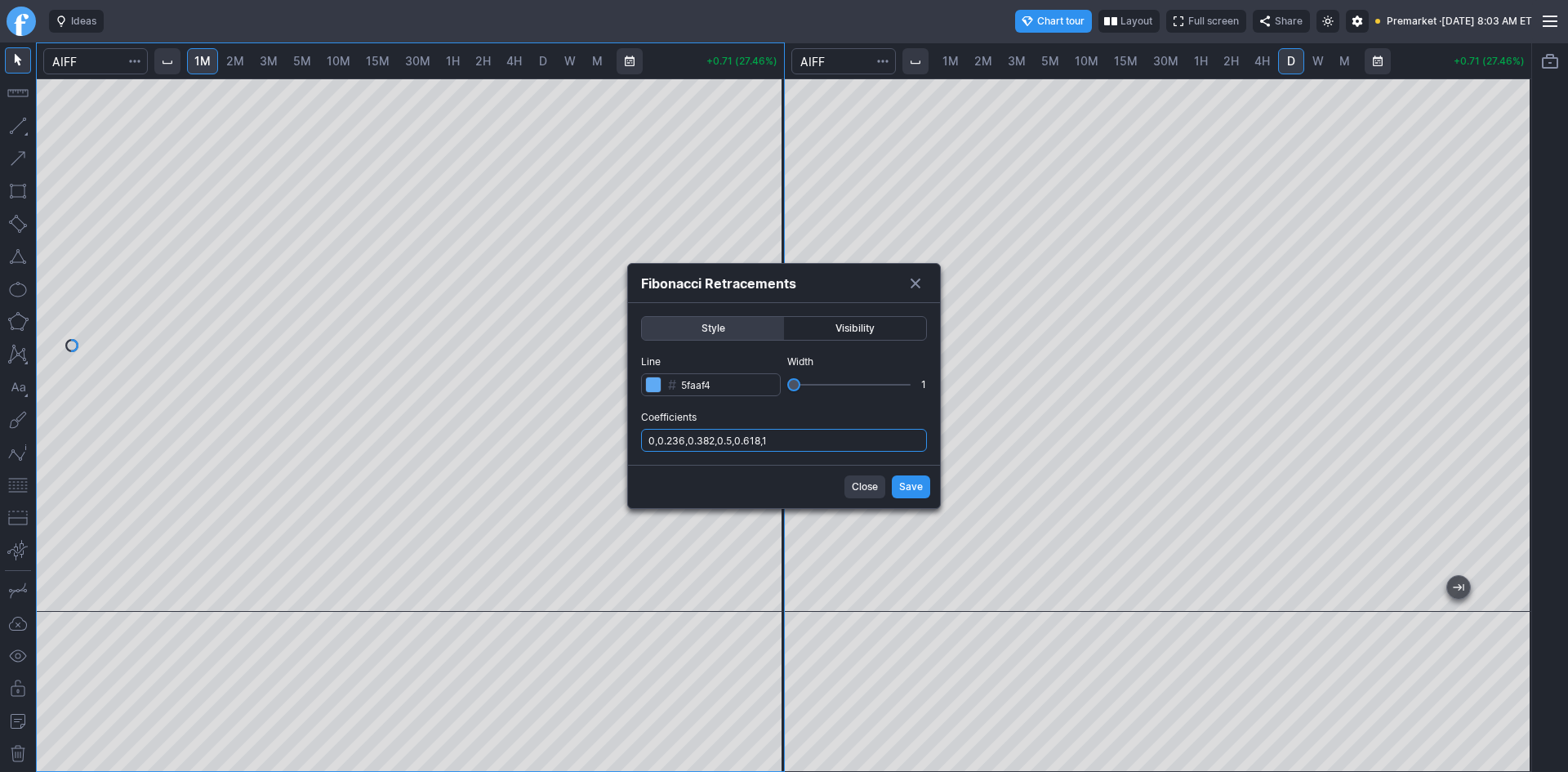
click at [839, 445] on input "0,0.236,0.382,0.5,0.618,1" at bounding box center [784, 440] width 286 height 23
type input "0,0.236,0.382,0.5,0.618,1,.786"
click at [901, 487] on span "Save" at bounding box center [911, 487] width 24 height 16
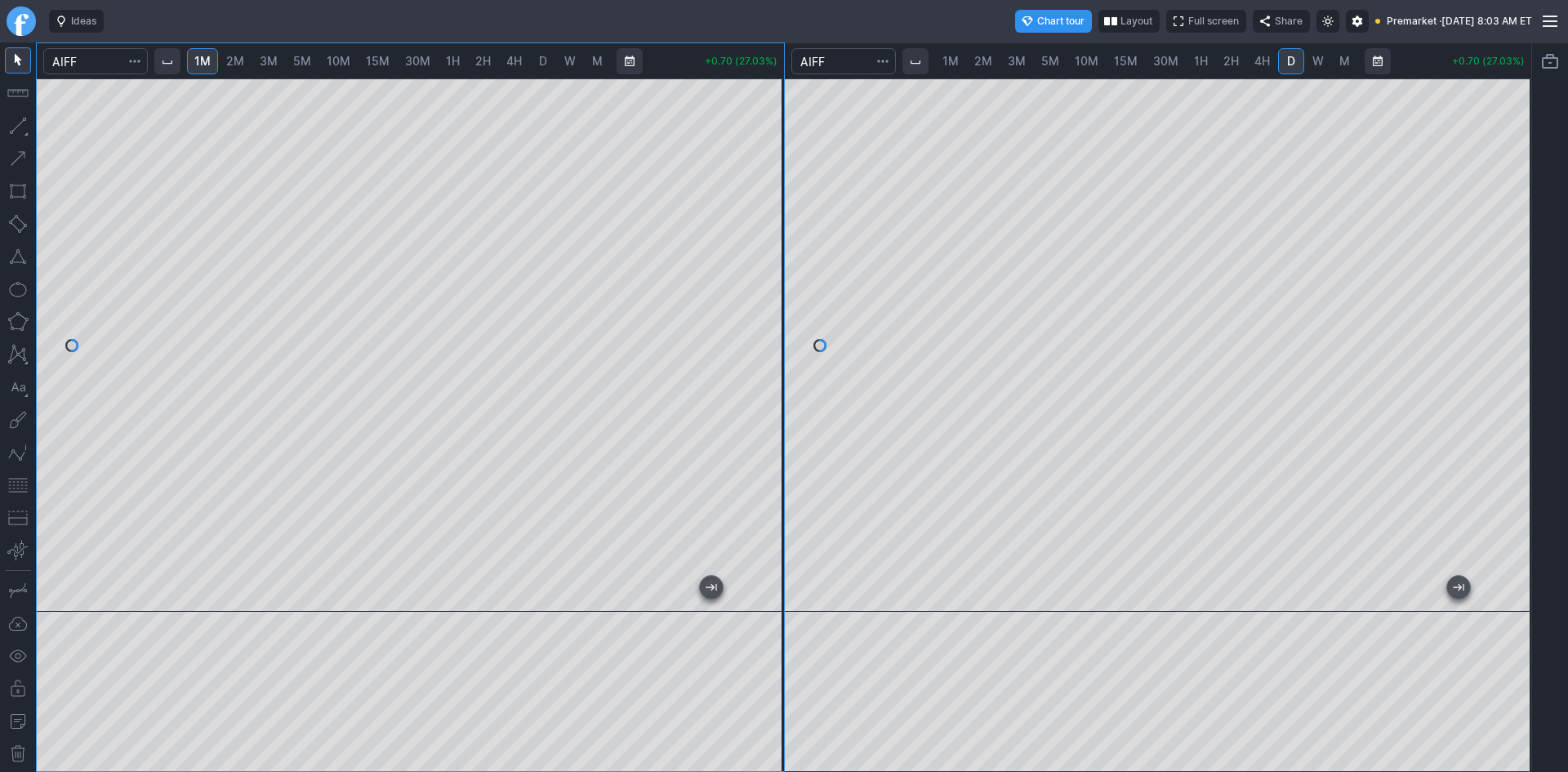
drag, startPoint x: 755, startPoint y: 363, endPoint x: 755, endPoint y: 375, distance: 12.0
click at [755, 375] on div at bounding box center [767, 340] width 34 height 493
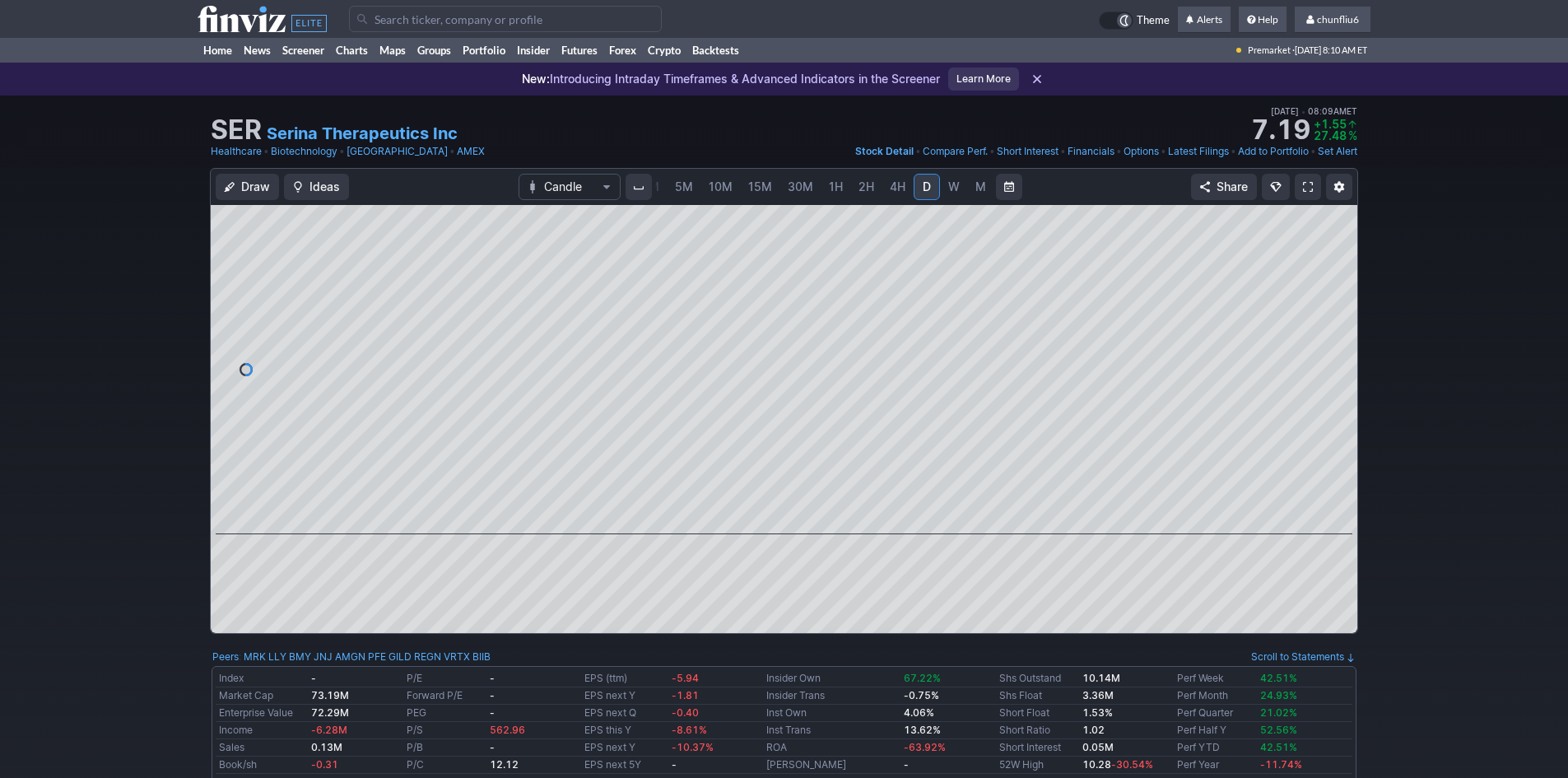
click at [1305, 191] on span at bounding box center [1307, 187] width 10 height 13
click at [1304, 188] on span at bounding box center [1307, 187] width 10 height 13
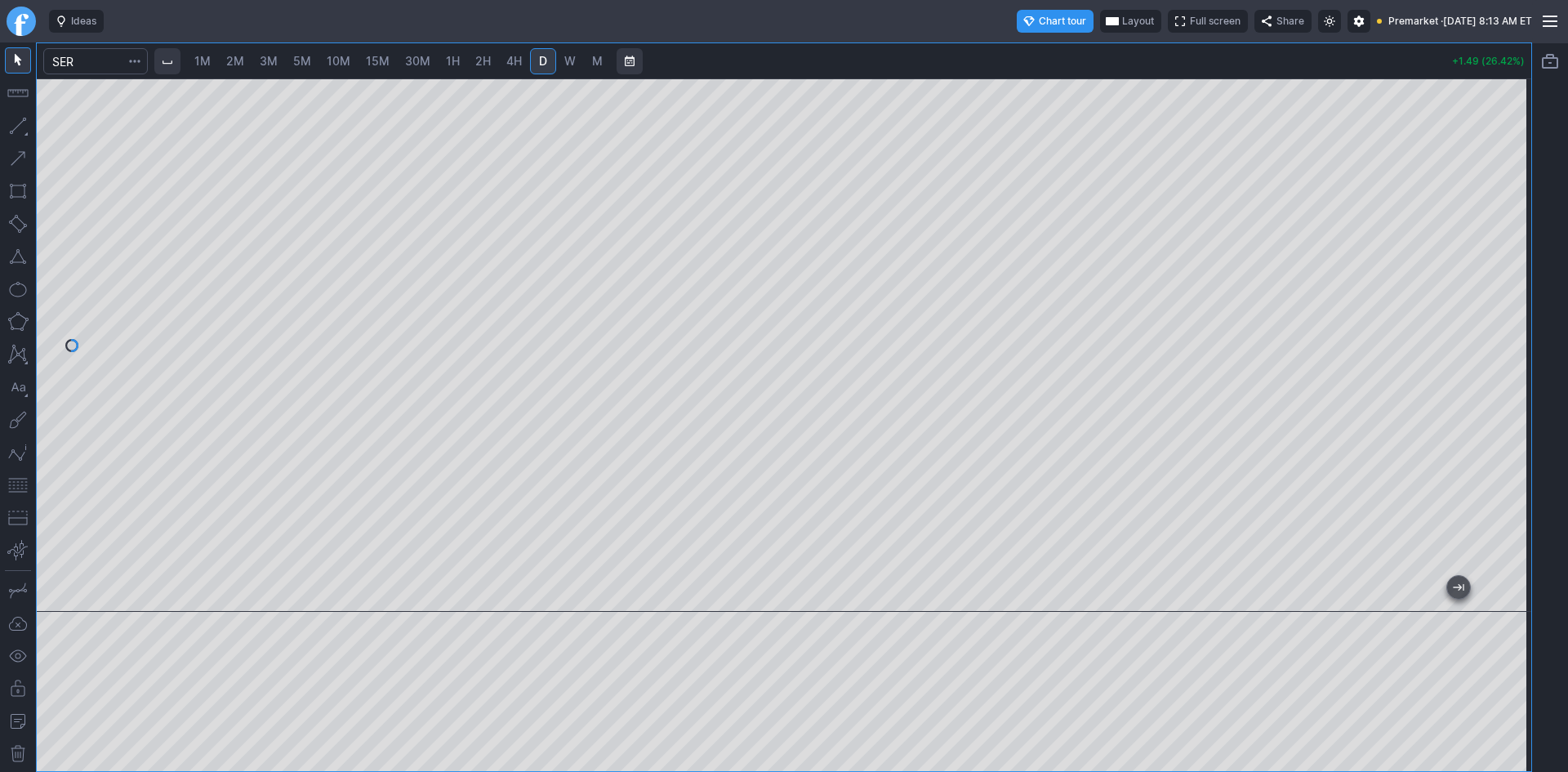
click at [24, 483] on button "button" at bounding box center [17, 484] width 26 height 26
click at [1122, 23] on span "Layout" at bounding box center [1137, 21] width 32 height 16
click at [1061, 55] on button "Layout" at bounding box center [1057, 53] width 23 height 23
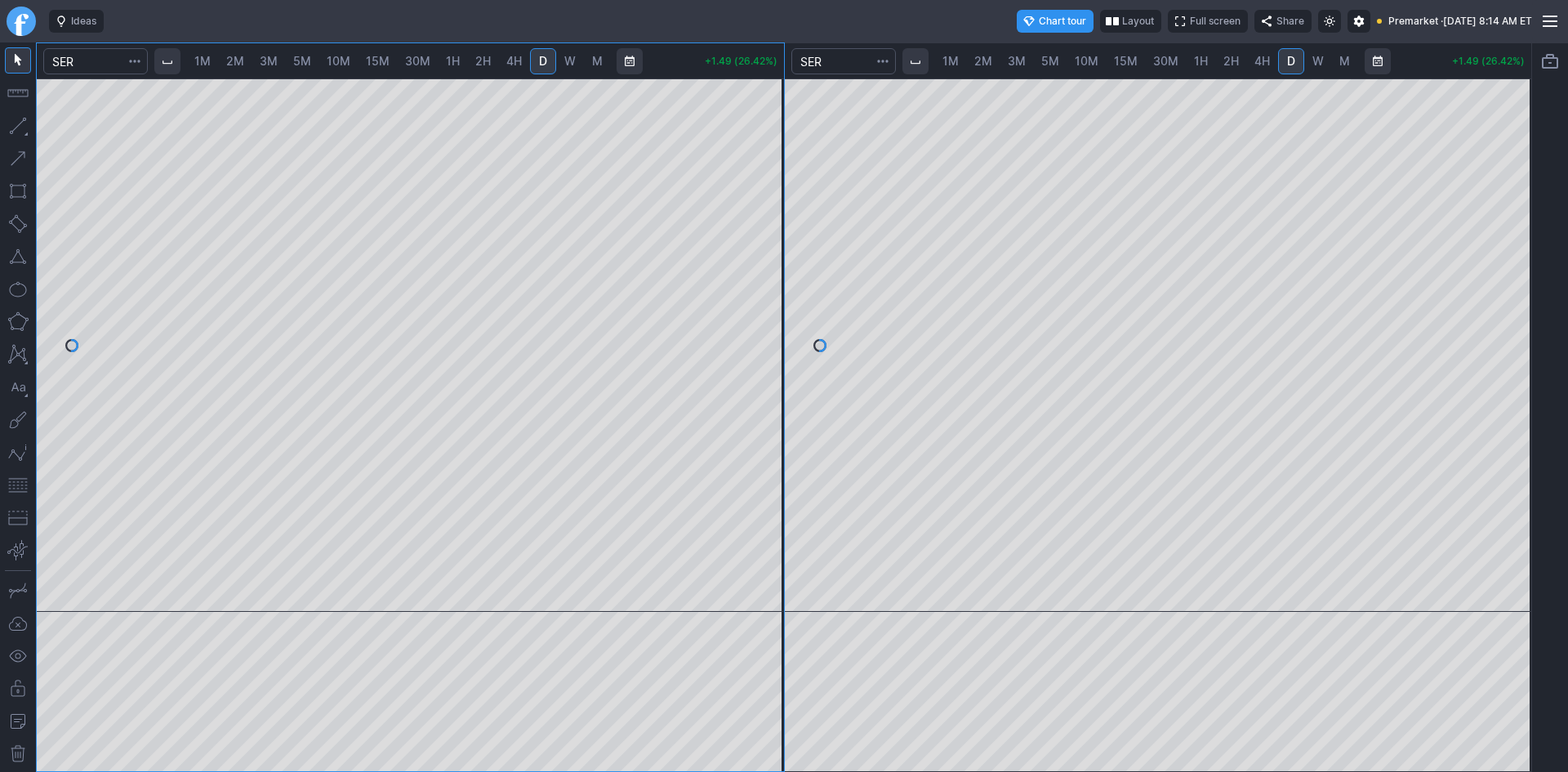
click at [244, 67] on span "2M" at bounding box center [235, 60] width 18 height 14
click at [16, 487] on button "button" at bounding box center [17, 484] width 26 height 26
drag, startPoint x: 756, startPoint y: 201, endPoint x: 752, endPoint y: 232, distance: 31.3
click at [752, 232] on div at bounding box center [767, 340] width 34 height 493
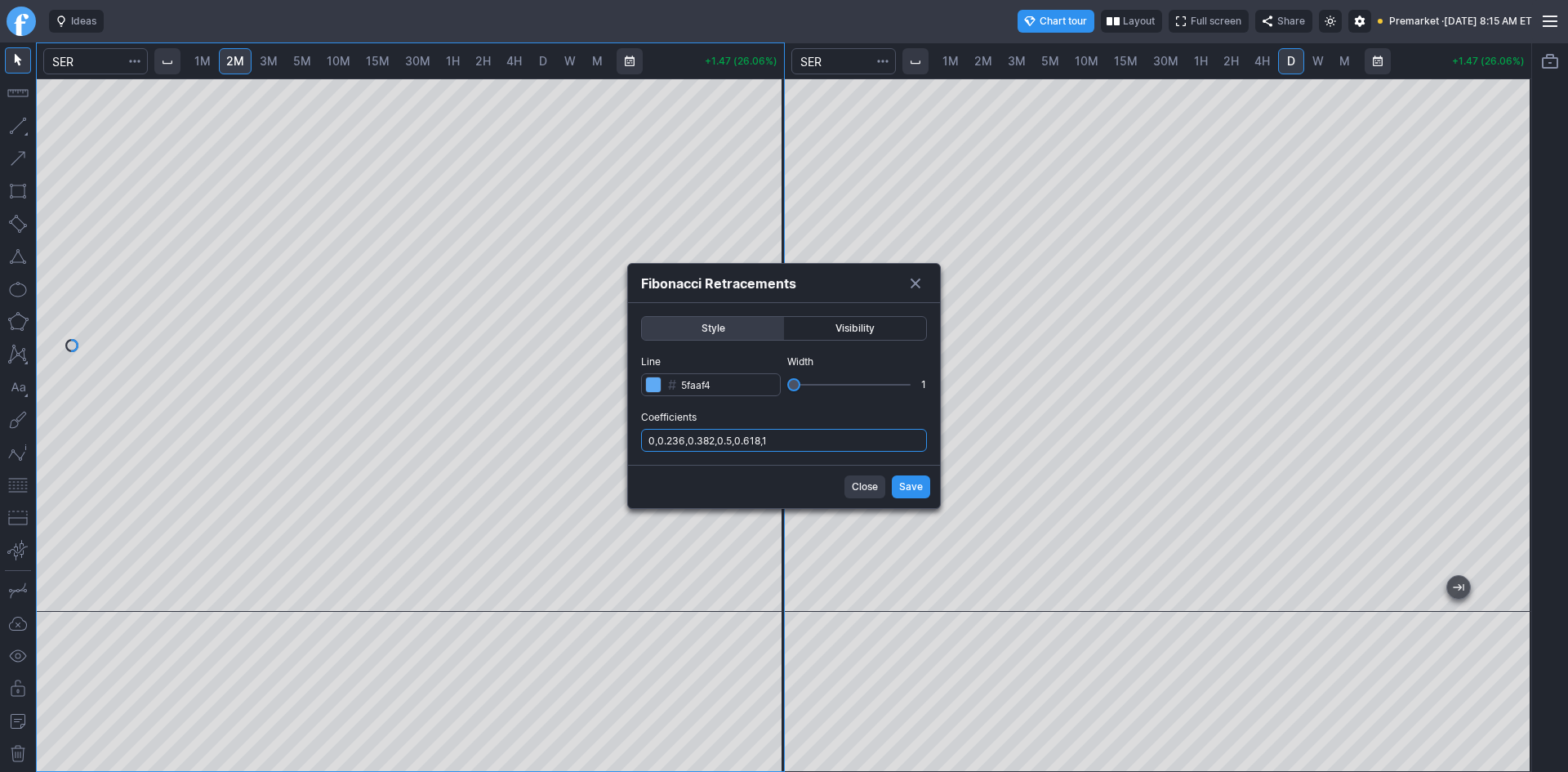
click at [799, 447] on input "0,0.236,0.382,0.5,0.618,1" at bounding box center [784, 440] width 286 height 23
type input "0,0.236,0.382,0.5,0.618,1,.786"
click at [914, 490] on span "Save" at bounding box center [911, 487] width 24 height 16
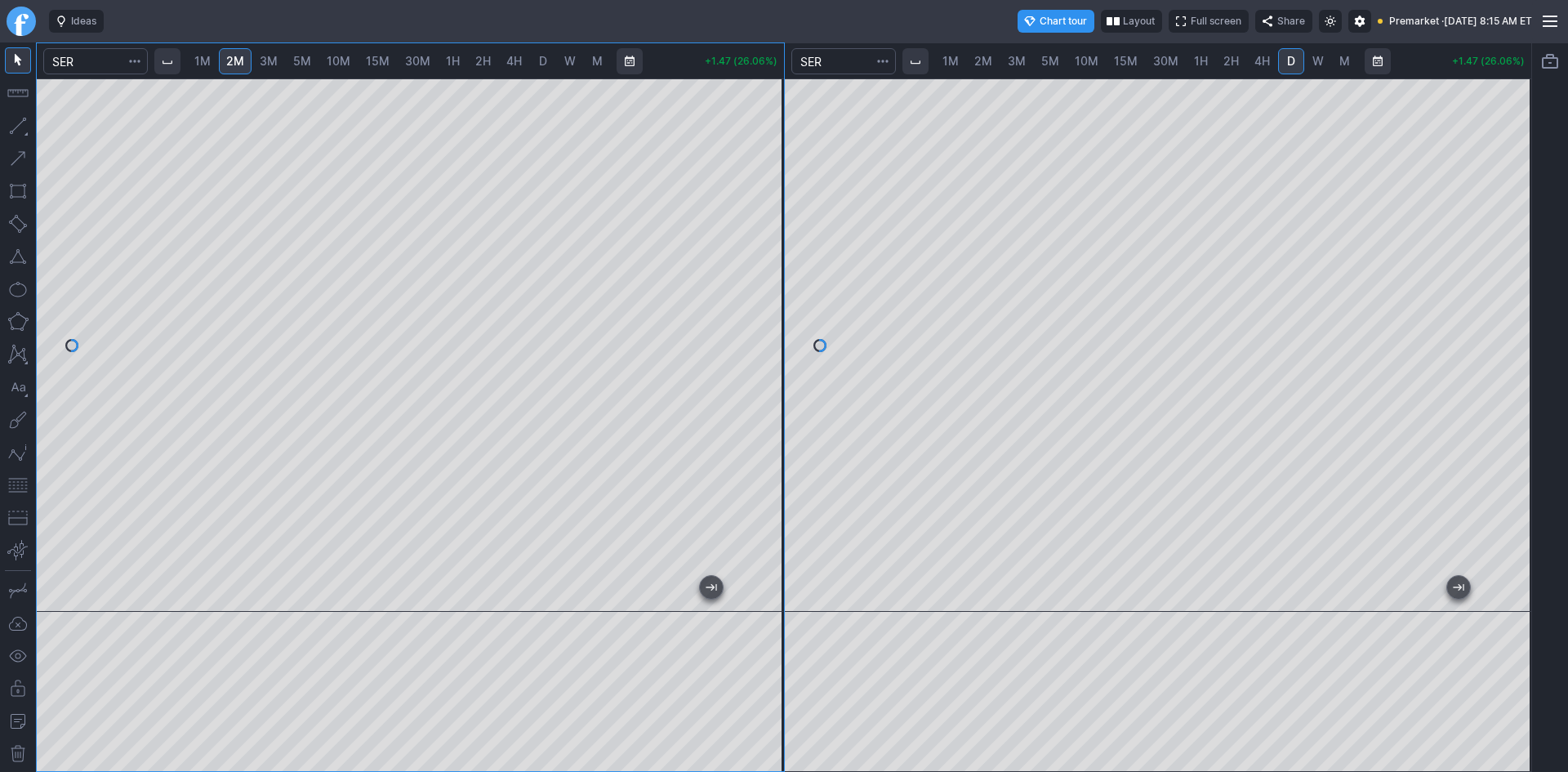
click at [761, 362] on div at bounding box center [767, 340] width 34 height 493
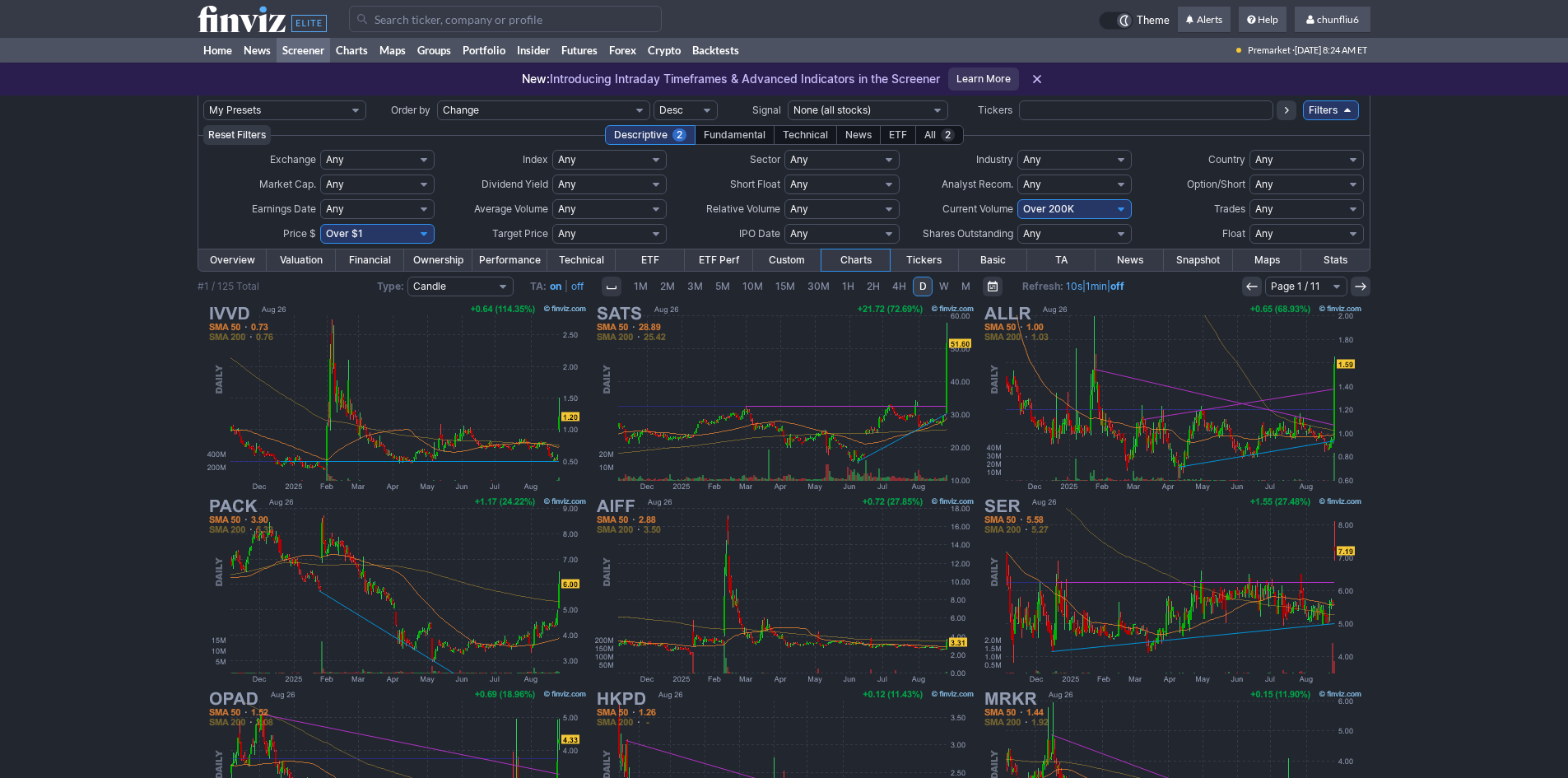
click at [440, 26] on input "Search" at bounding box center [506, 18] width 313 height 27
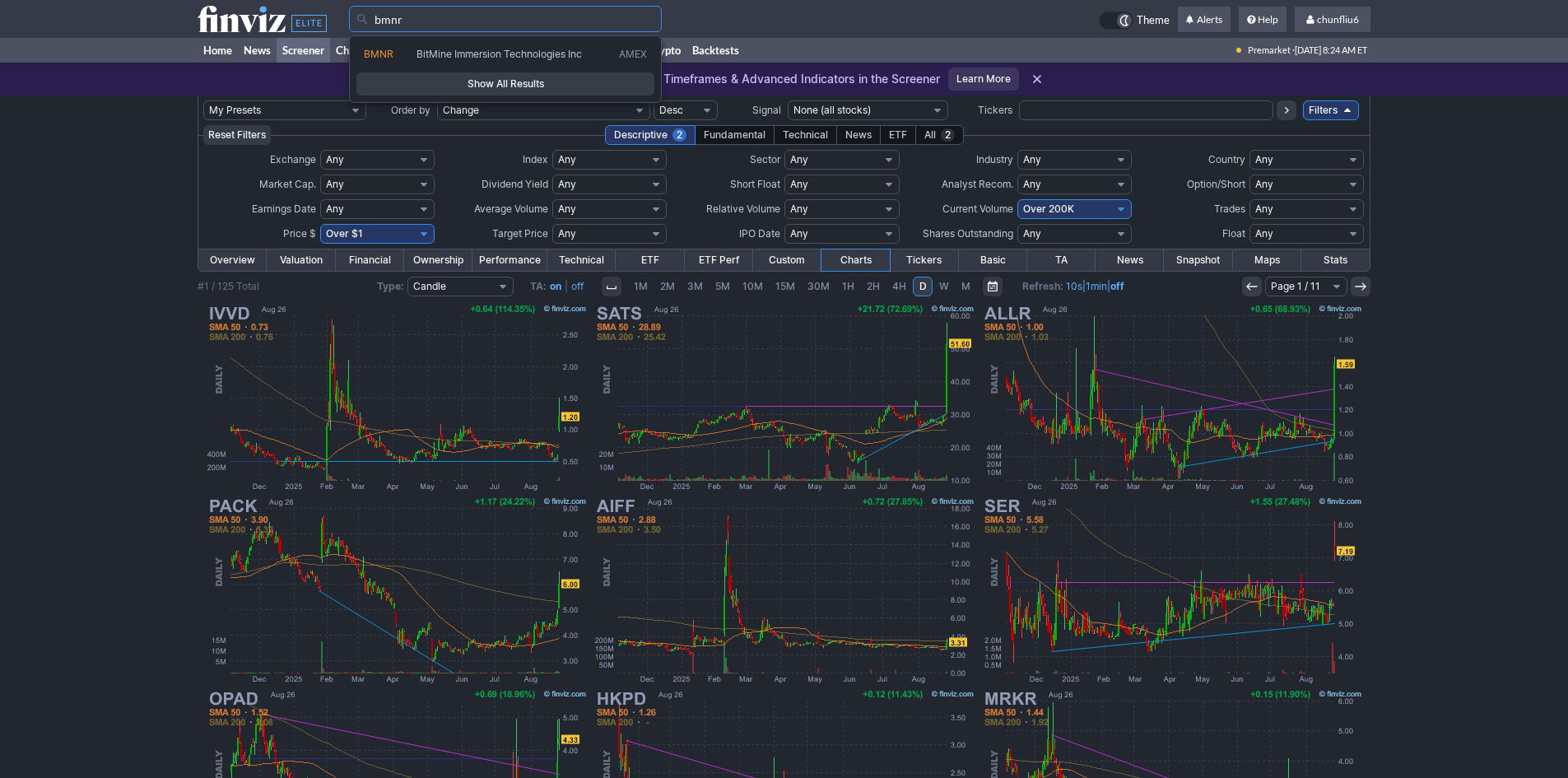
type input "bmnr"
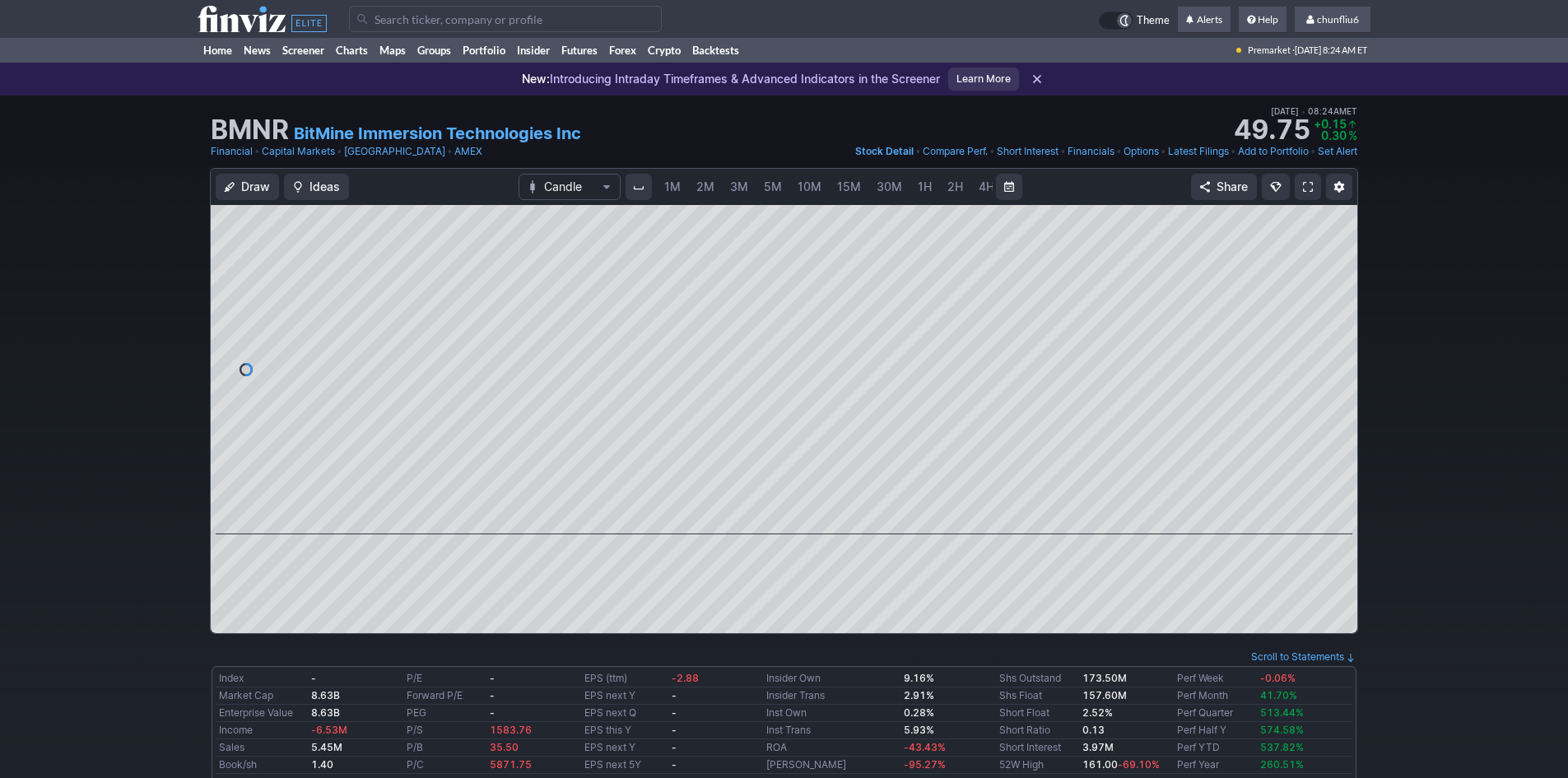
scroll to position [0, 89]
click at [1310, 185] on span at bounding box center [1307, 187] width 10 height 13
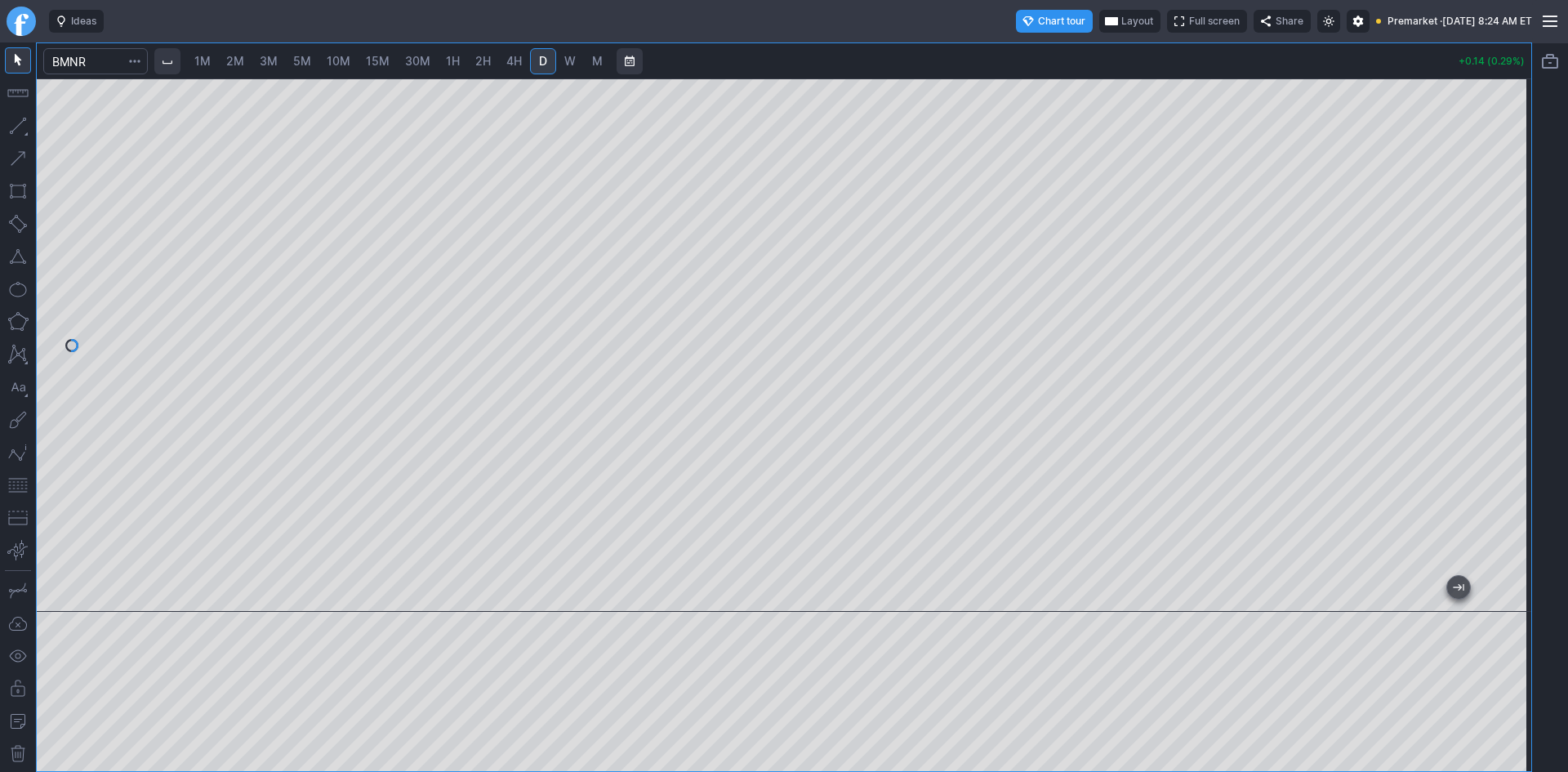
click at [1121, 19] on span "Layout" at bounding box center [1136, 21] width 32 height 16
click at [1054, 55] on button "Layout" at bounding box center [1055, 53] width 23 height 23
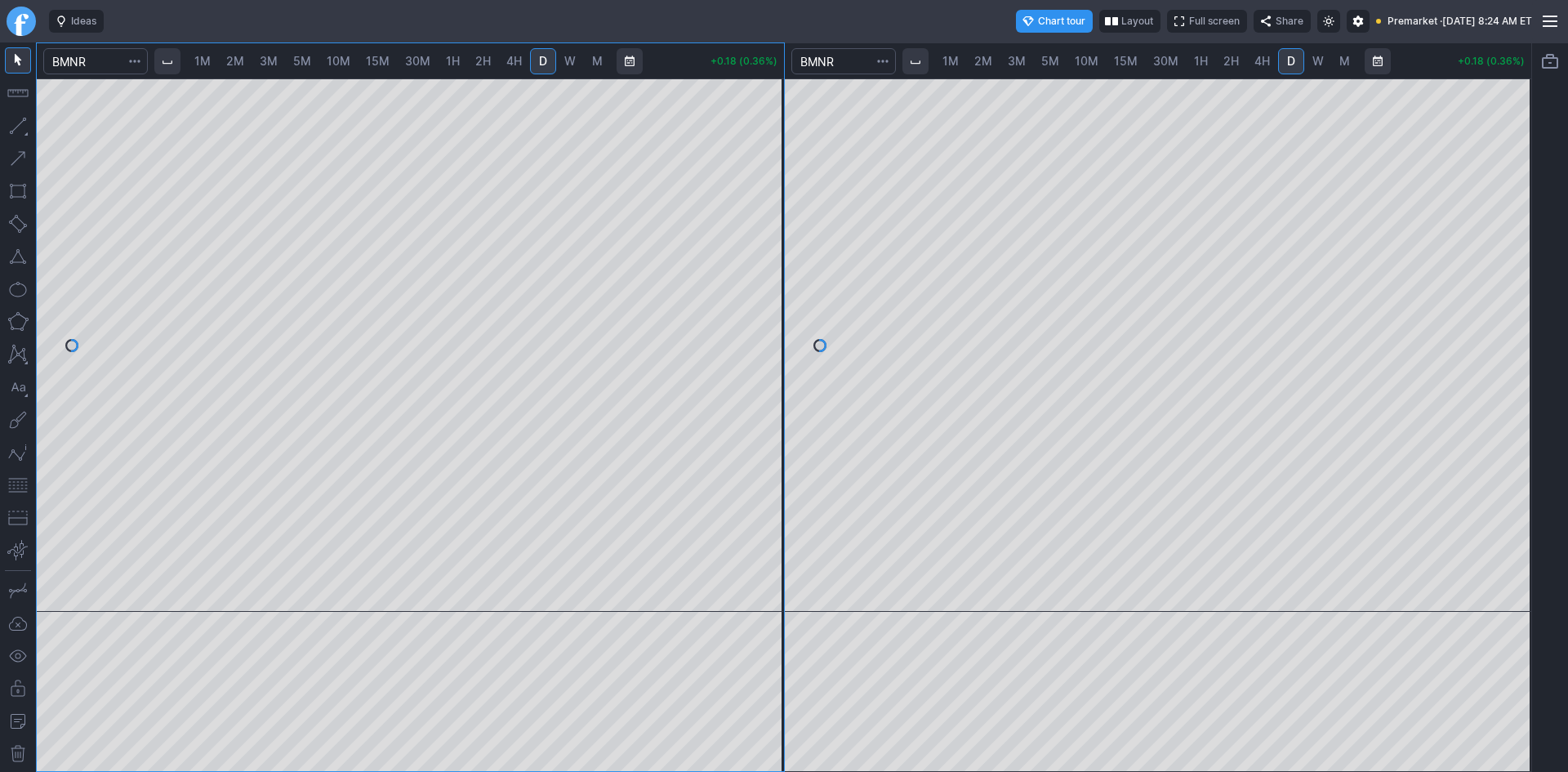
click at [1086, 64] on span "10M" at bounding box center [1086, 60] width 24 height 14
drag, startPoint x: 1514, startPoint y: 200, endPoint x: 1505, endPoint y: 279, distance: 79.5
click at [1514, 275] on div at bounding box center [1514, 340] width 34 height 493
click at [203, 58] on span "1M" at bounding box center [202, 60] width 16 height 14
drag, startPoint x: 769, startPoint y: 233, endPoint x: 765, endPoint y: 321, distance: 88.1
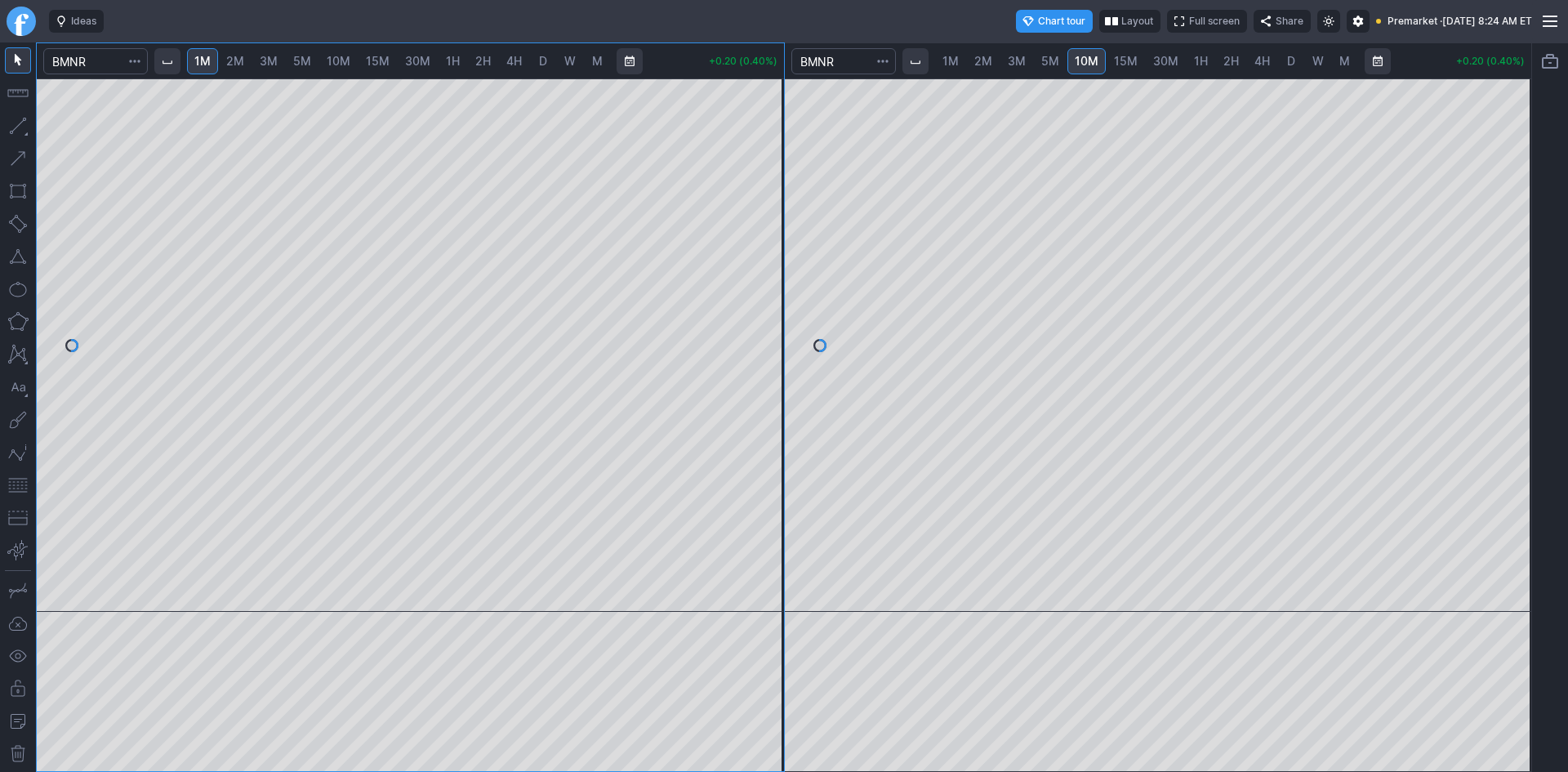
click at [765, 321] on div at bounding box center [767, 340] width 34 height 493
drag, startPoint x: 773, startPoint y: 288, endPoint x: 772, endPoint y: 424, distance: 136.0
click at [772, 424] on div at bounding box center [767, 340] width 34 height 493
click at [242, 64] on span "2M" at bounding box center [235, 60] width 18 height 14
drag, startPoint x: 766, startPoint y: 249, endPoint x: 765, endPoint y: 375, distance: 126.0
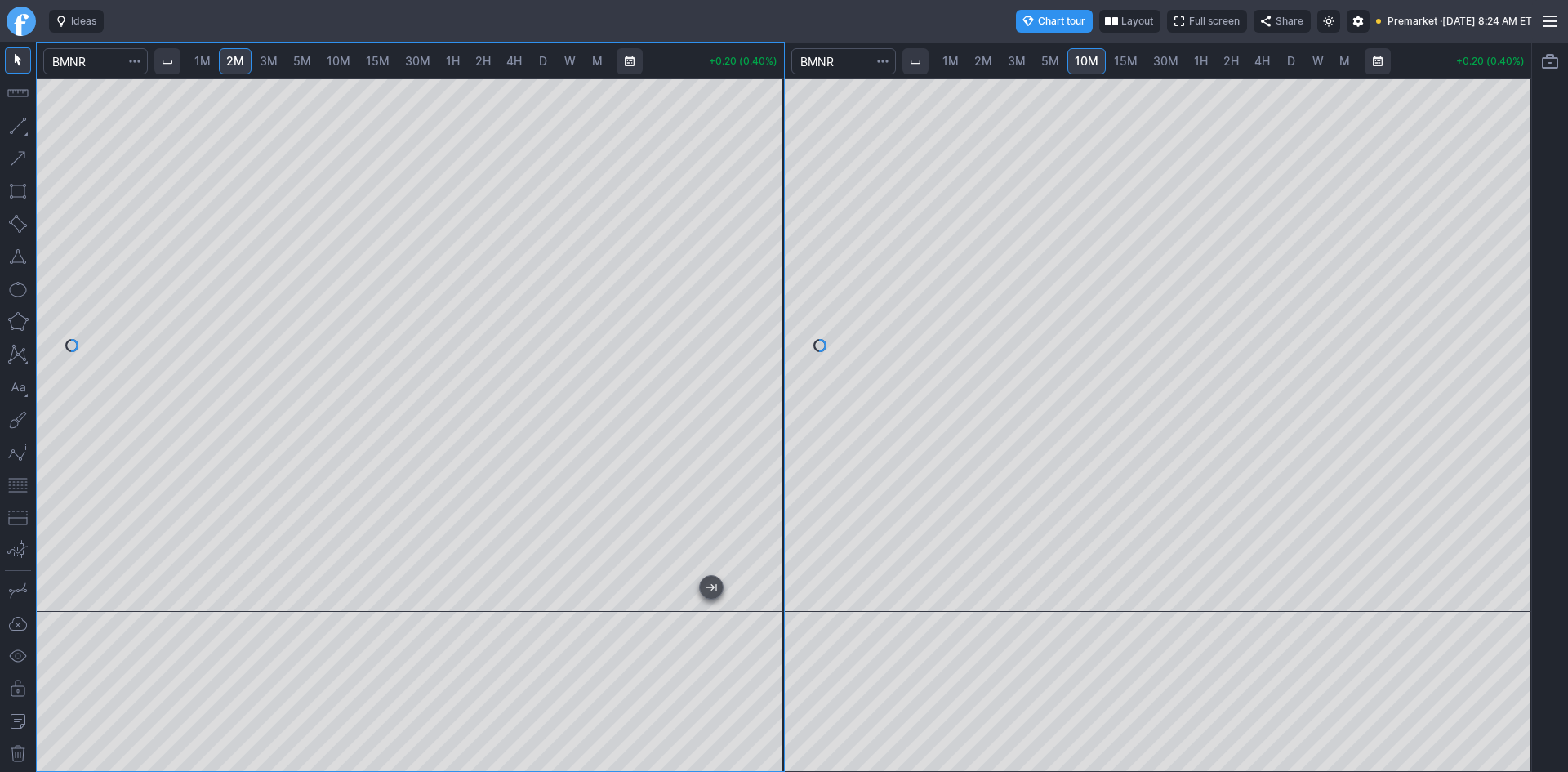
click at [765, 375] on div at bounding box center [767, 340] width 34 height 493
drag, startPoint x: 764, startPoint y: 282, endPoint x: 764, endPoint y: 256, distance: 26.0
click at [764, 256] on div at bounding box center [767, 340] width 34 height 493
drag, startPoint x: 767, startPoint y: 212, endPoint x: 761, endPoint y: 269, distance: 57.3
click at [761, 269] on div at bounding box center [767, 340] width 34 height 493
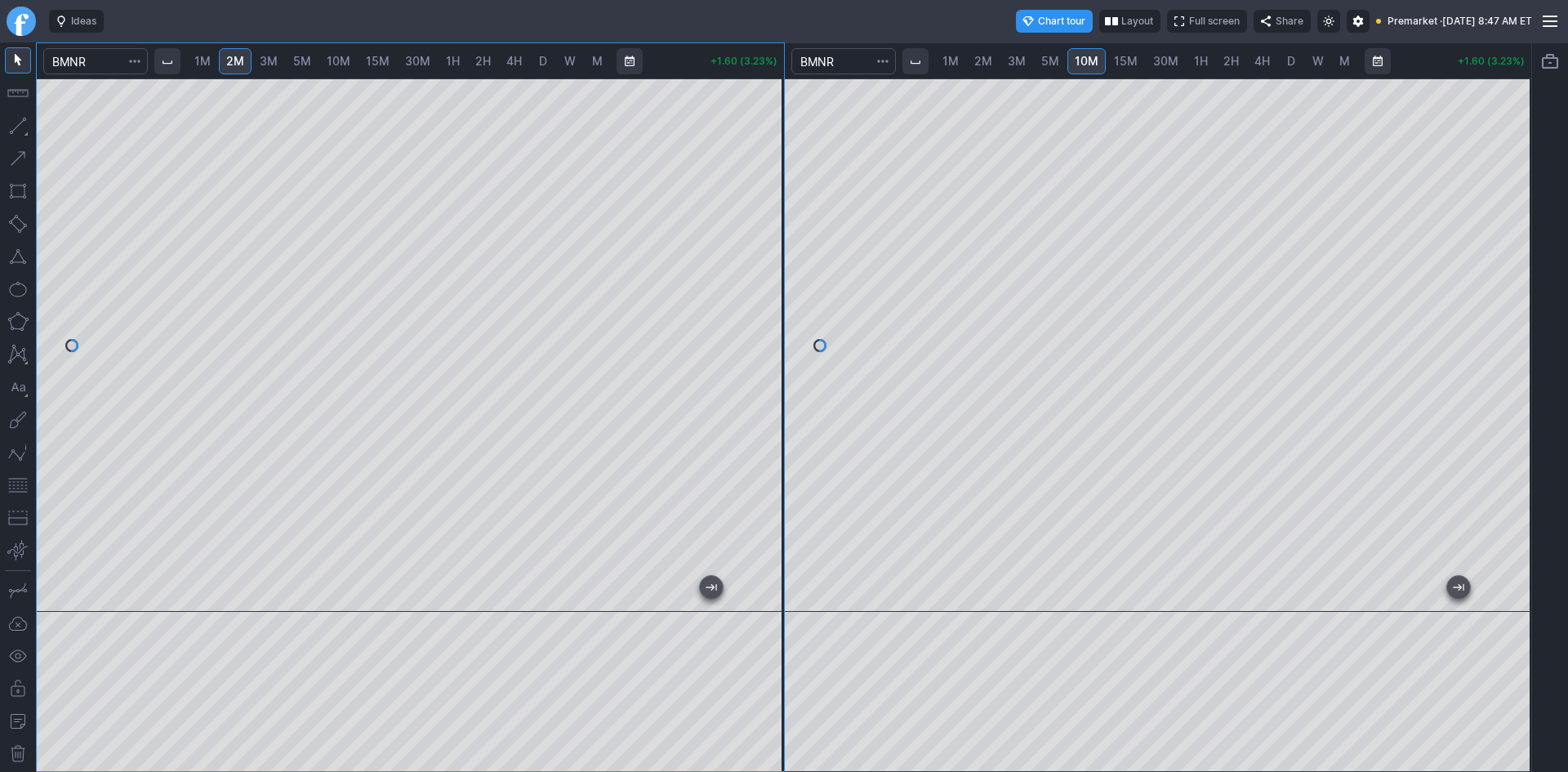
drag, startPoint x: 766, startPoint y: 218, endPoint x: 771, endPoint y: 327, distance: 109.1
click at [771, 319] on div at bounding box center [767, 340] width 34 height 493
drag, startPoint x: 1514, startPoint y: 222, endPoint x: 1513, endPoint y: 294, distance: 72.0
click at [1513, 294] on div at bounding box center [1514, 340] width 34 height 493
click at [16, 485] on button "button" at bounding box center [17, 484] width 26 height 26
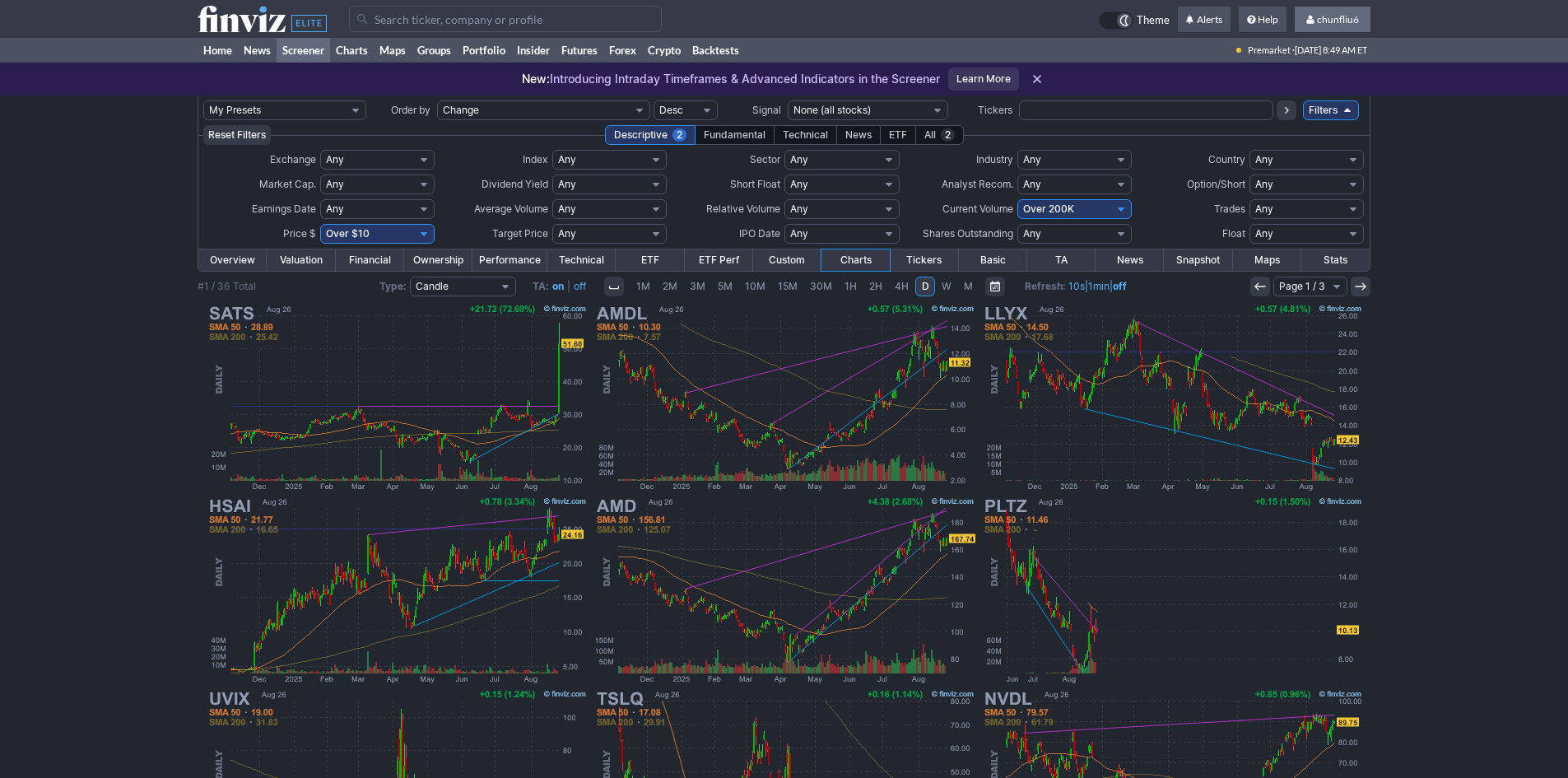
click at [1342, 21] on span "chunfliu6" at bounding box center [1339, 19] width 42 height 13
click at [1310, 120] on link "Sign Out" at bounding box center [1324, 122] width 92 height 27
